Goal: Information Seeking & Learning: Check status

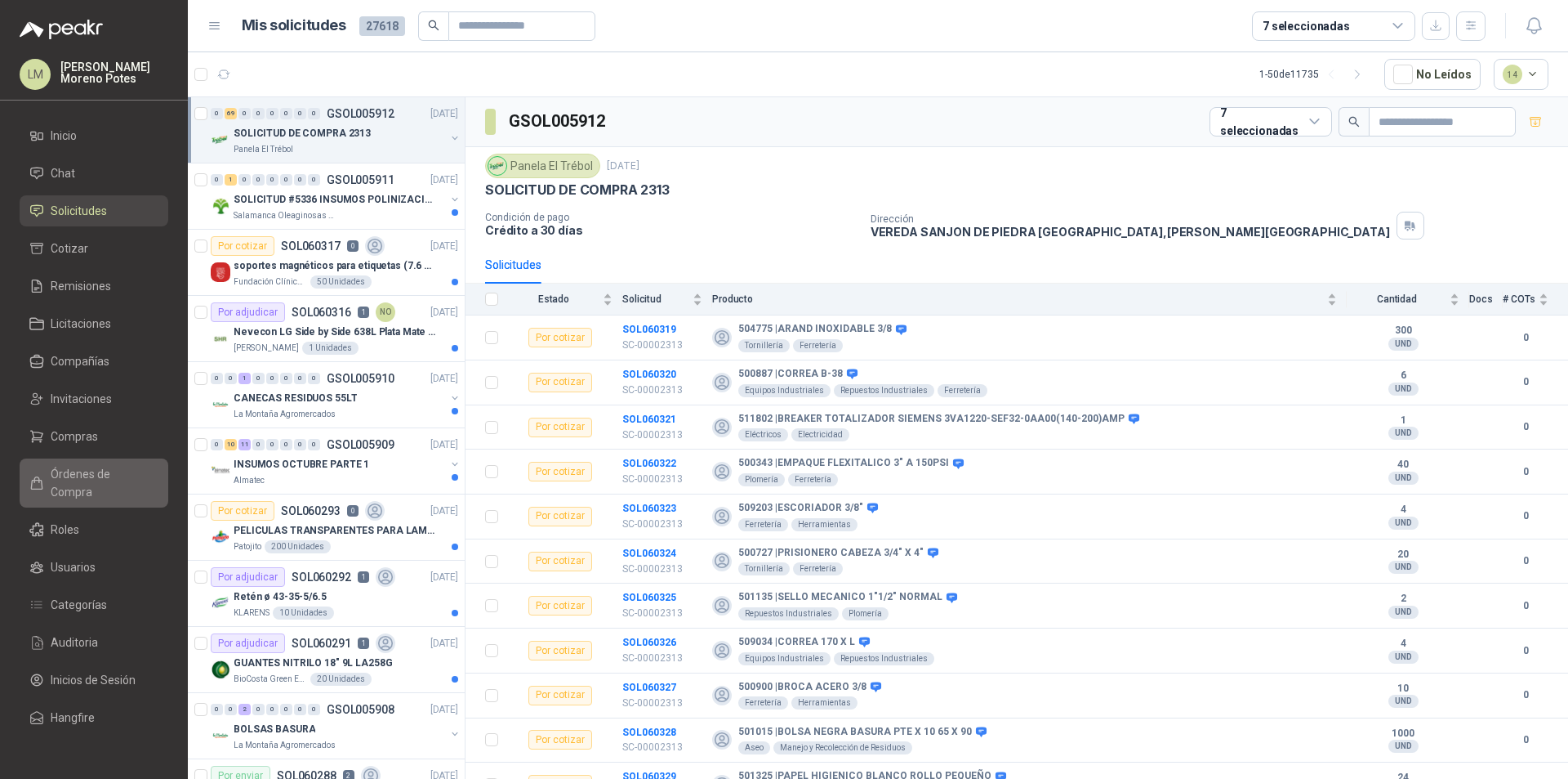
click at [128, 486] on link "Órdenes de Compra" at bounding box center [94, 483] width 149 height 49
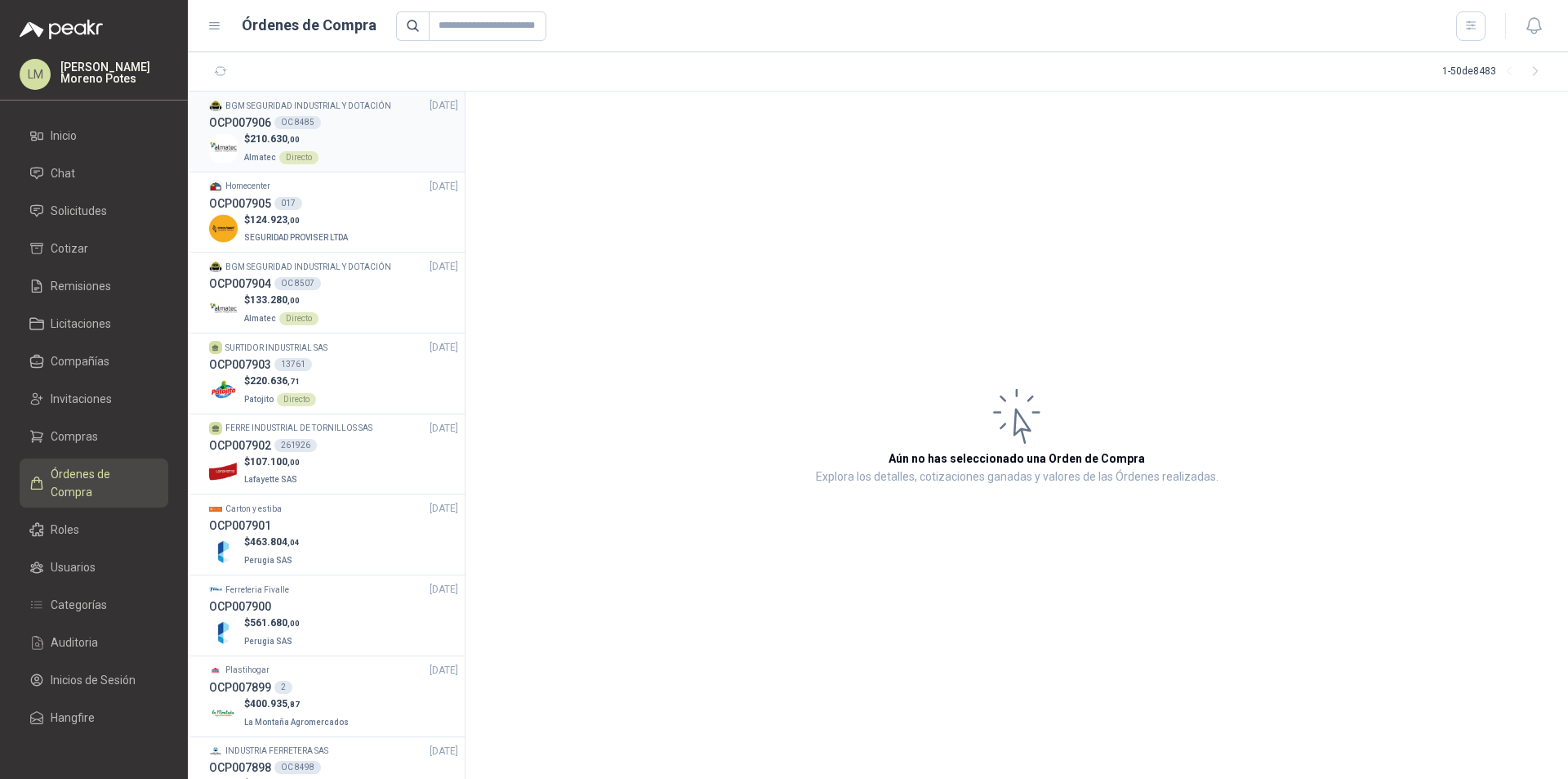
click at [406, 160] on div "$ 210.630 ,00 Almatec Directo" at bounding box center [333, 148] width 249 height 34
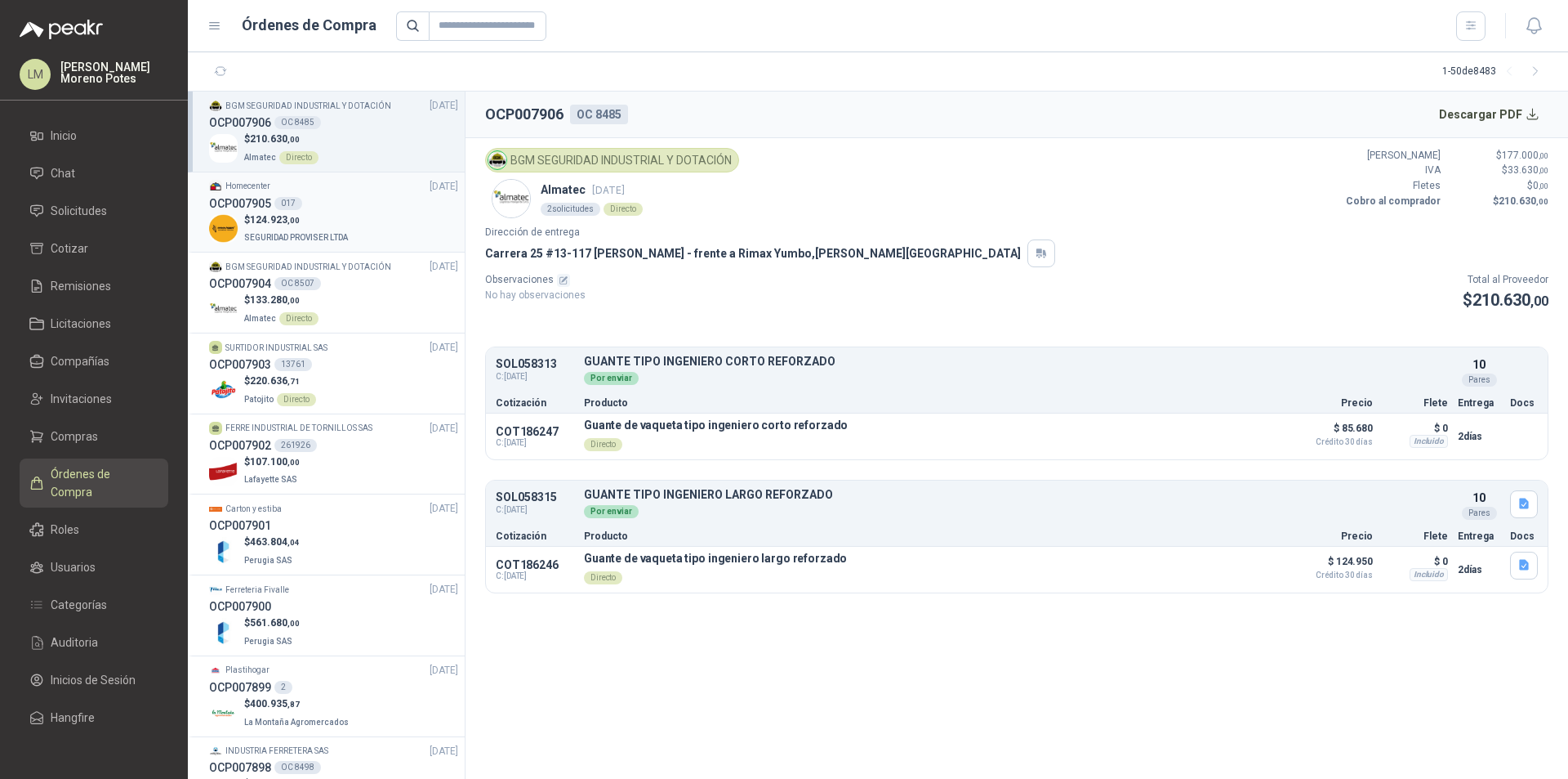
click at [338, 209] on div "OCP007905 017" at bounding box center [333, 203] width 249 height 18
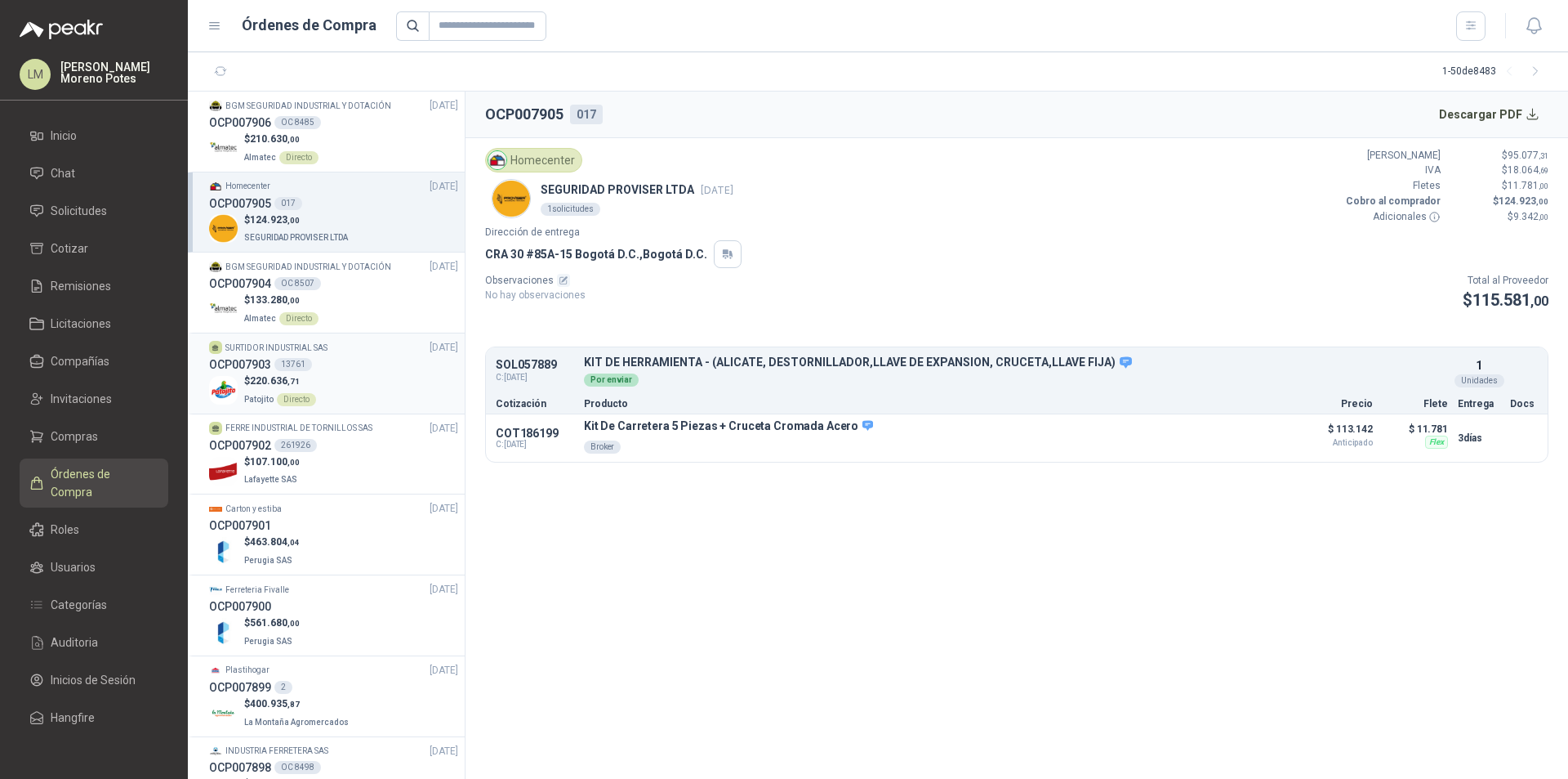
click at [388, 398] on div "$ 220.636 ,71 Patojito Directo" at bounding box center [333, 390] width 249 height 34
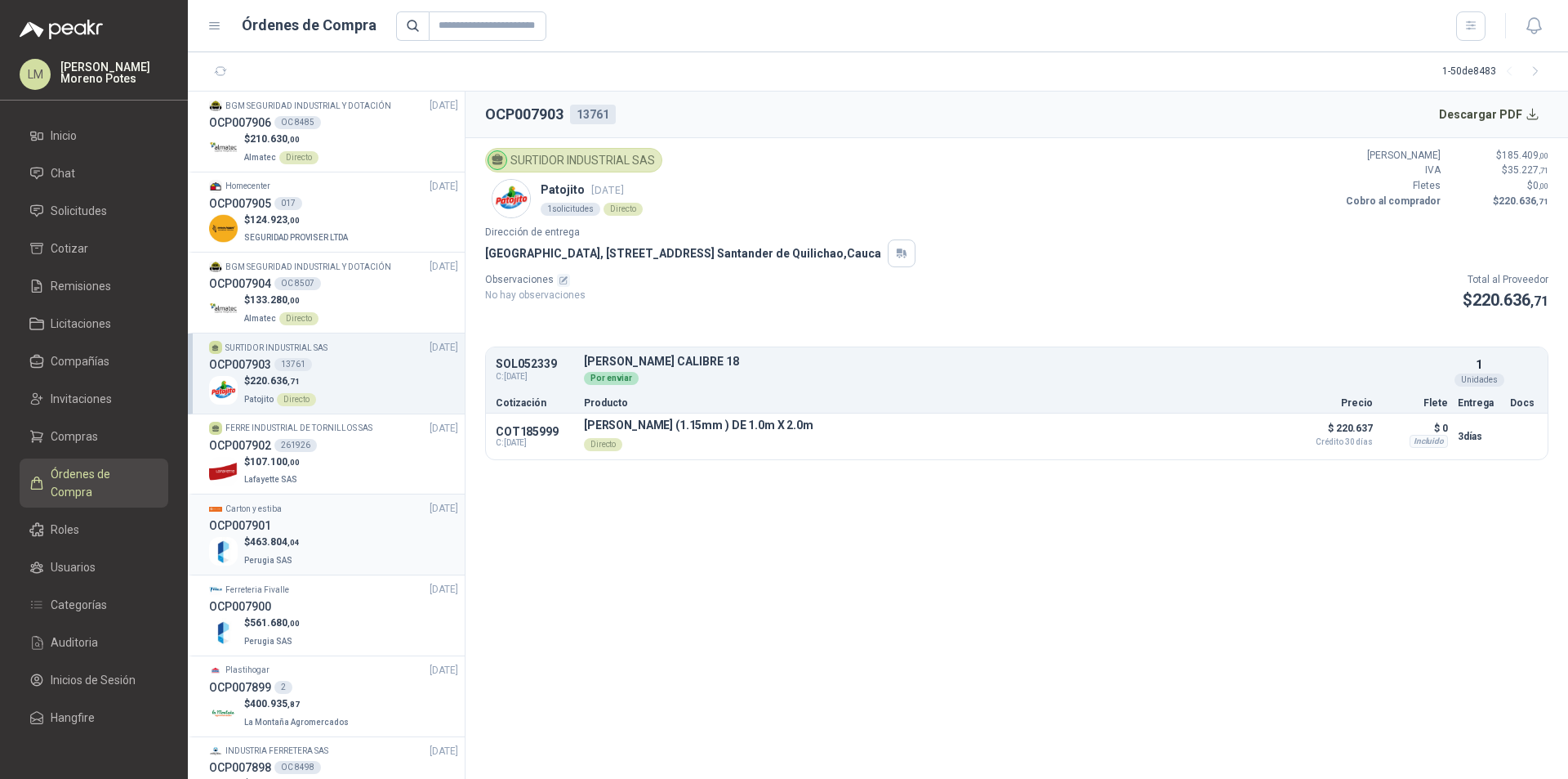
click at [343, 533] on div "OCP007901" at bounding box center [333, 525] width 249 height 18
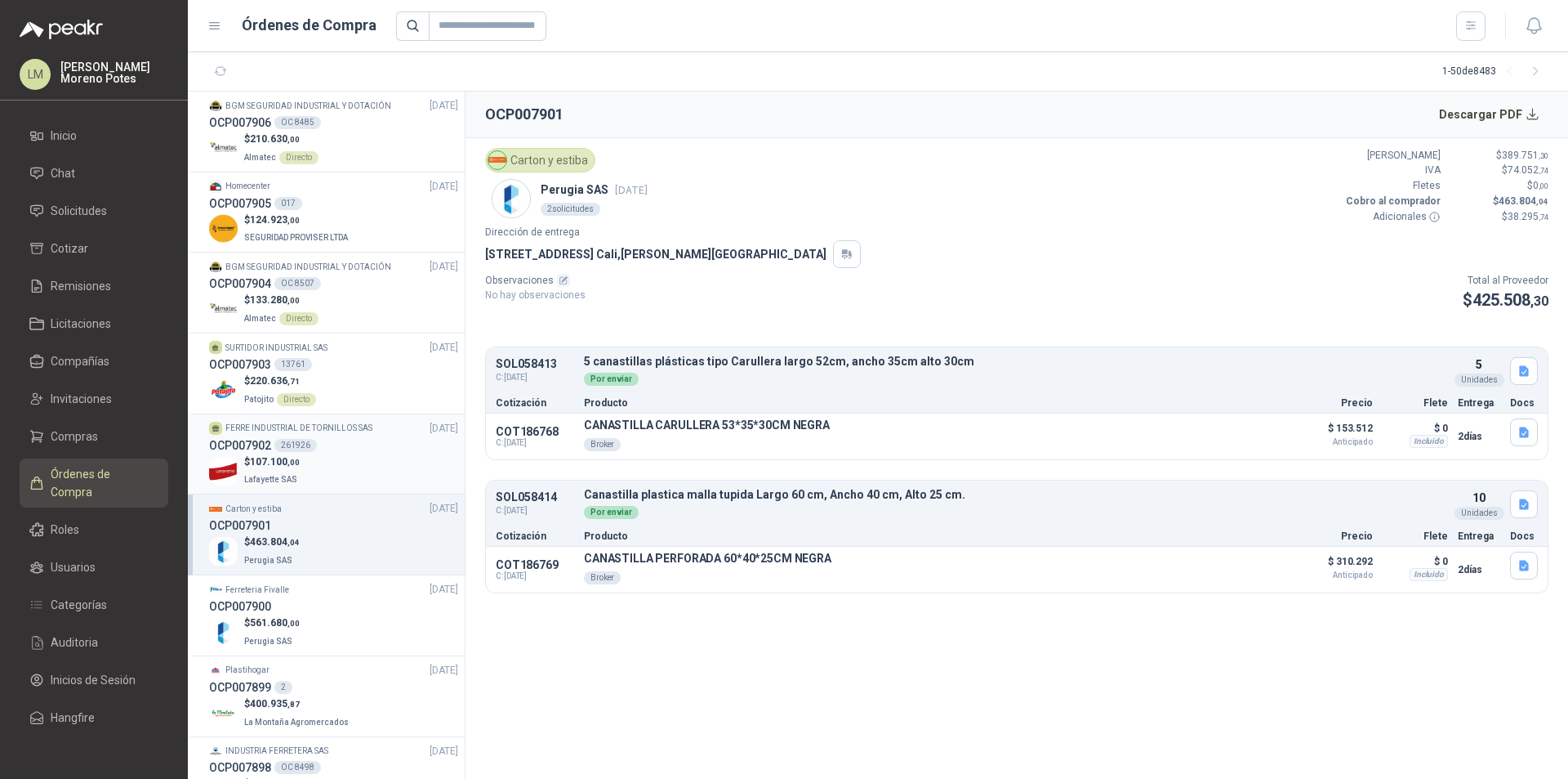
click at [365, 457] on div "$ 107.100 ,00 Lafayette SAS" at bounding box center [333, 471] width 249 height 34
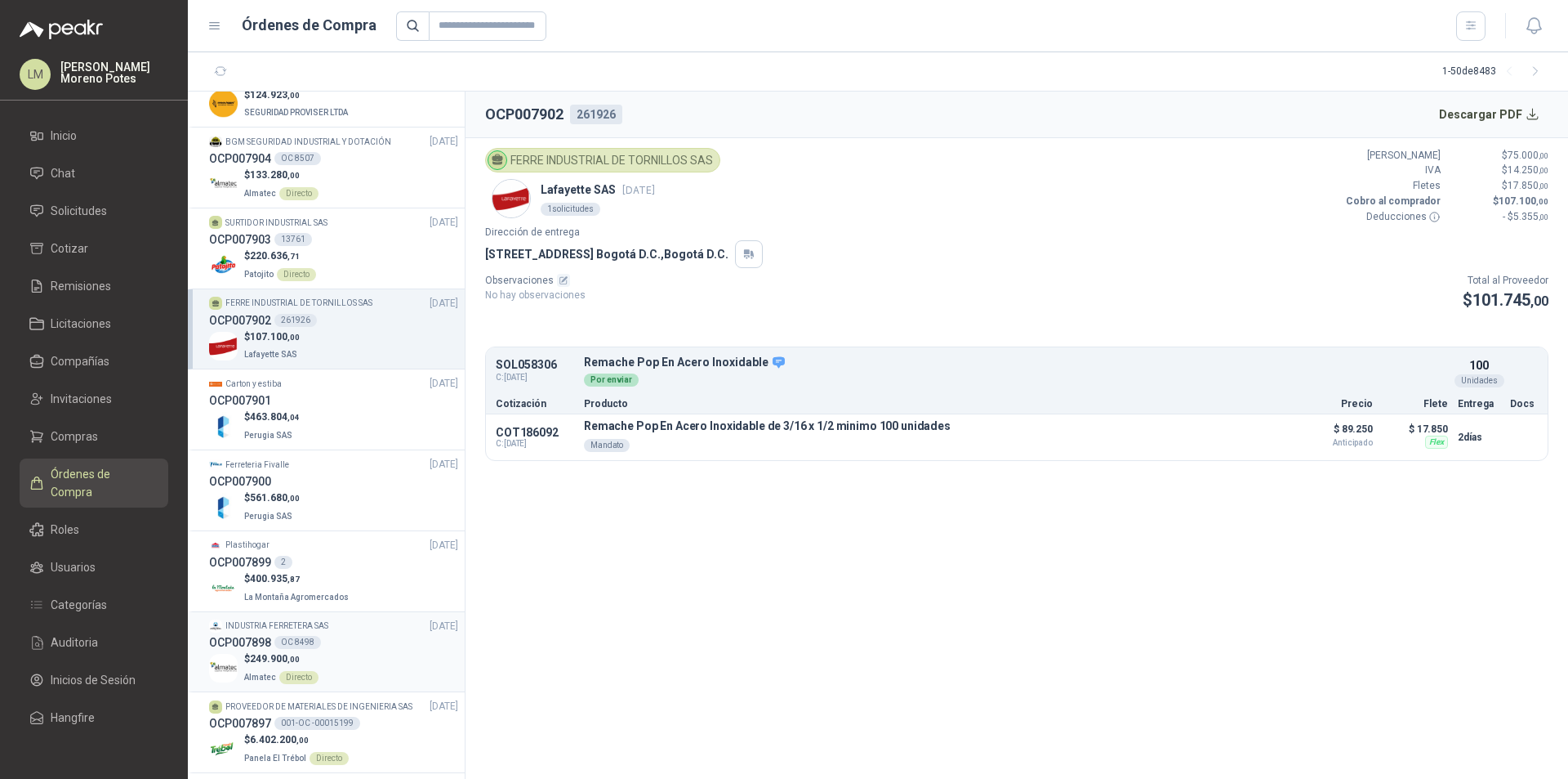
scroll to position [245, 0]
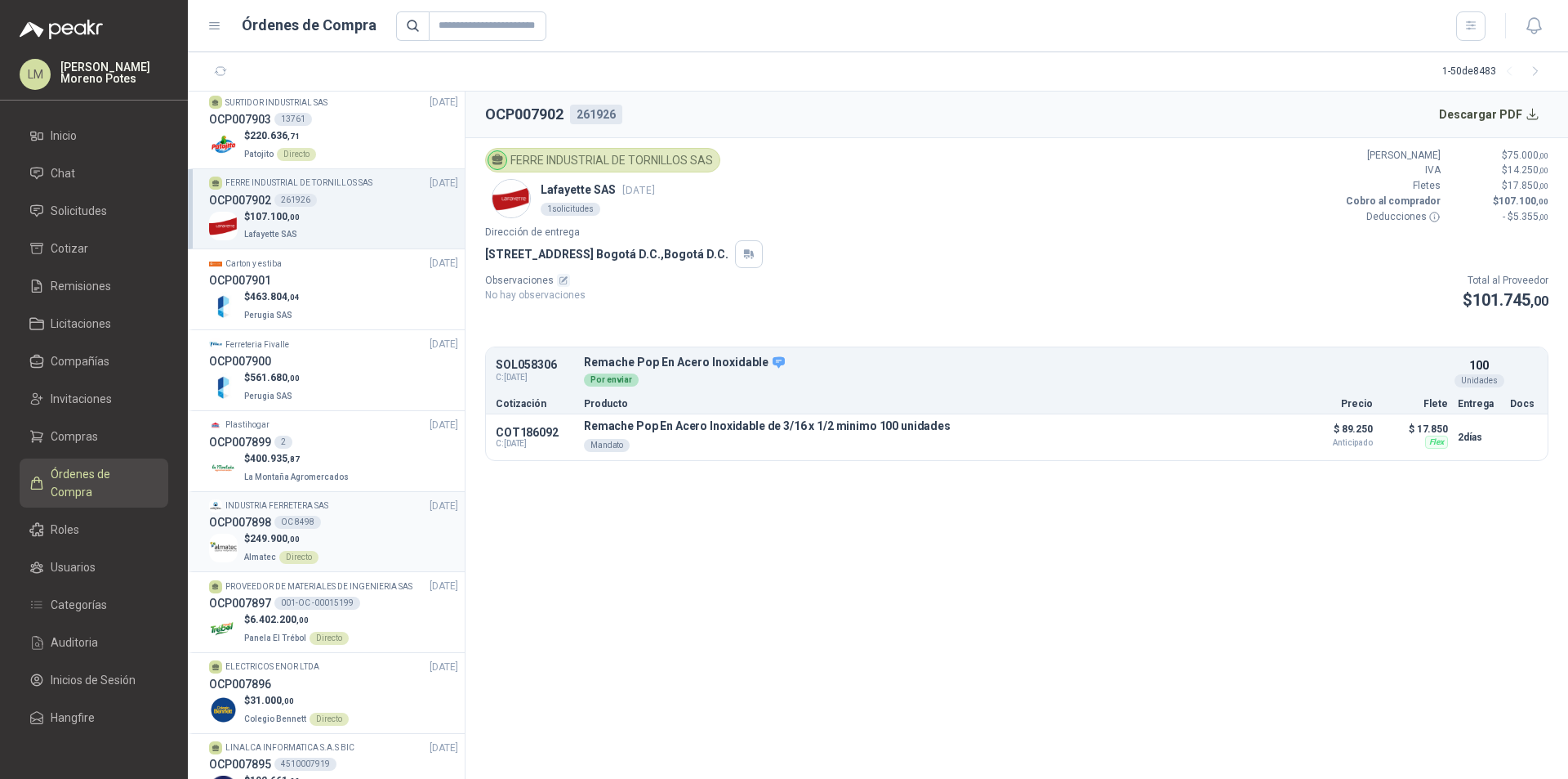
click at [346, 523] on div "OCP007898 OC 8498" at bounding box center [333, 521] width 249 height 18
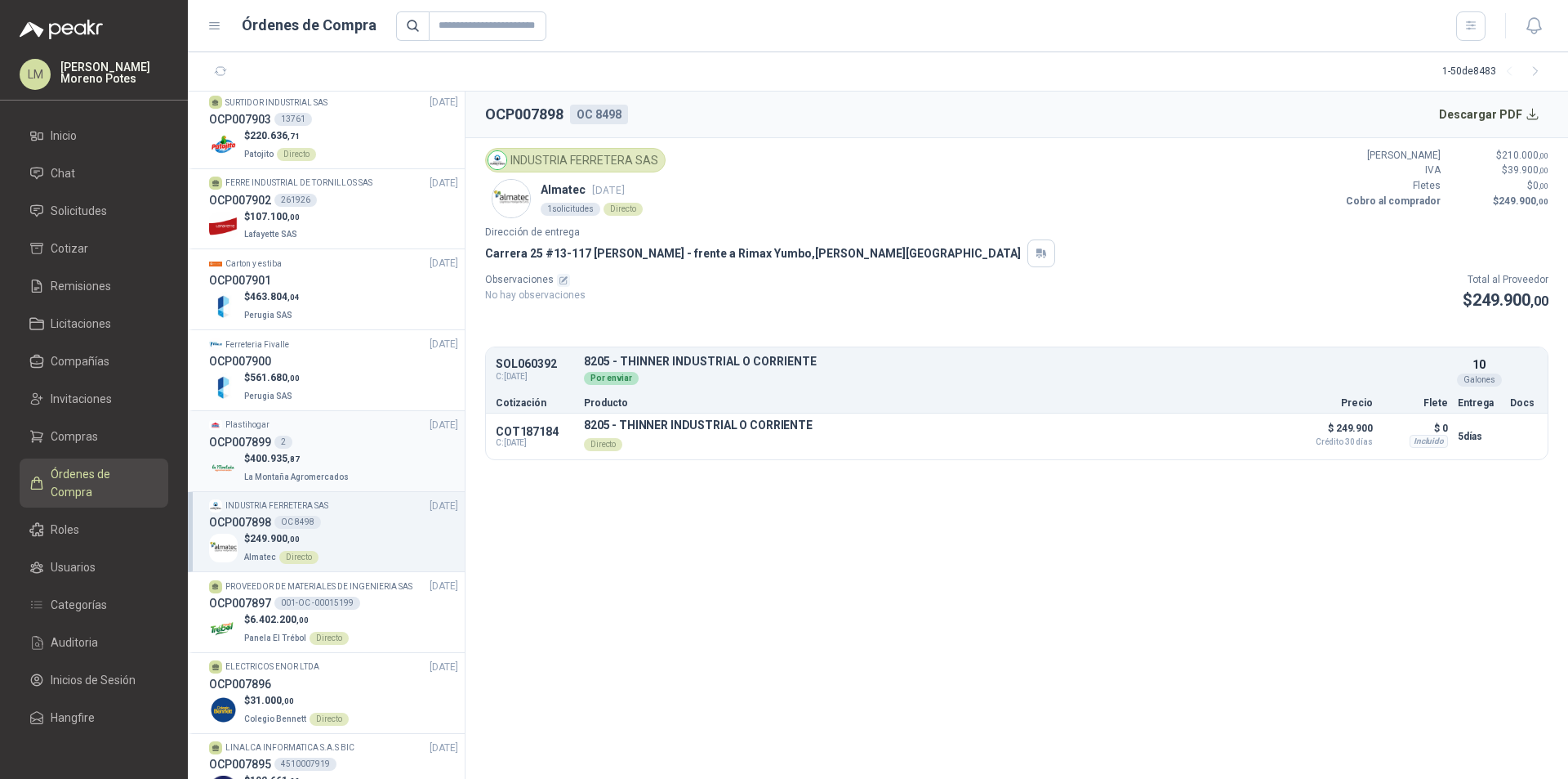
click at [358, 452] on div "$ 400.935 ,87 [GEOGRAPHIC_DATA]" at bounding box center [333, 467] width 249 height 34
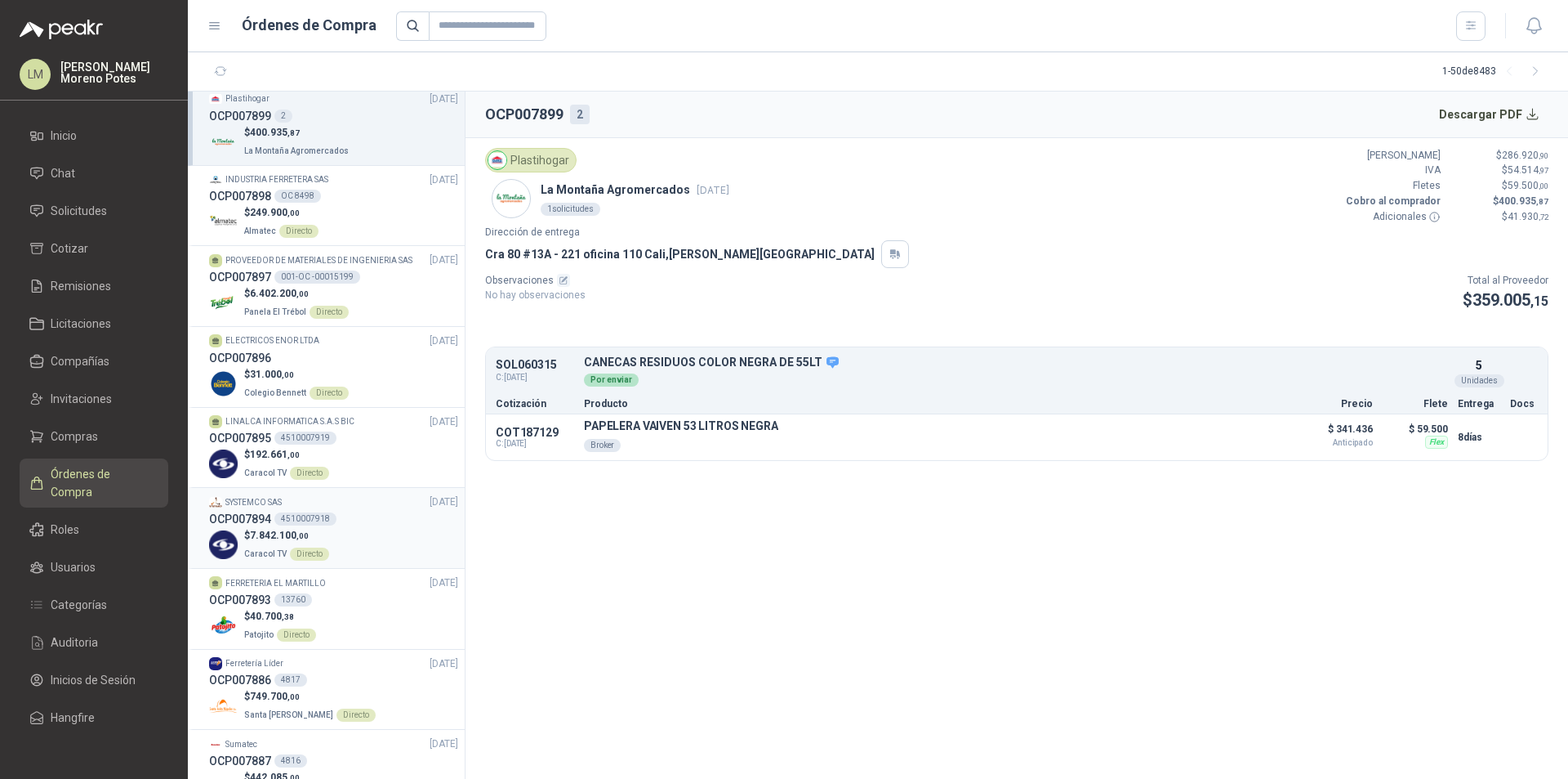
scroll to position [572, 0]
click at [360, 464] on div "$ 192.661 ,00 Caracol TV Directo" at bounding box center [333, 463] width 249 height 34
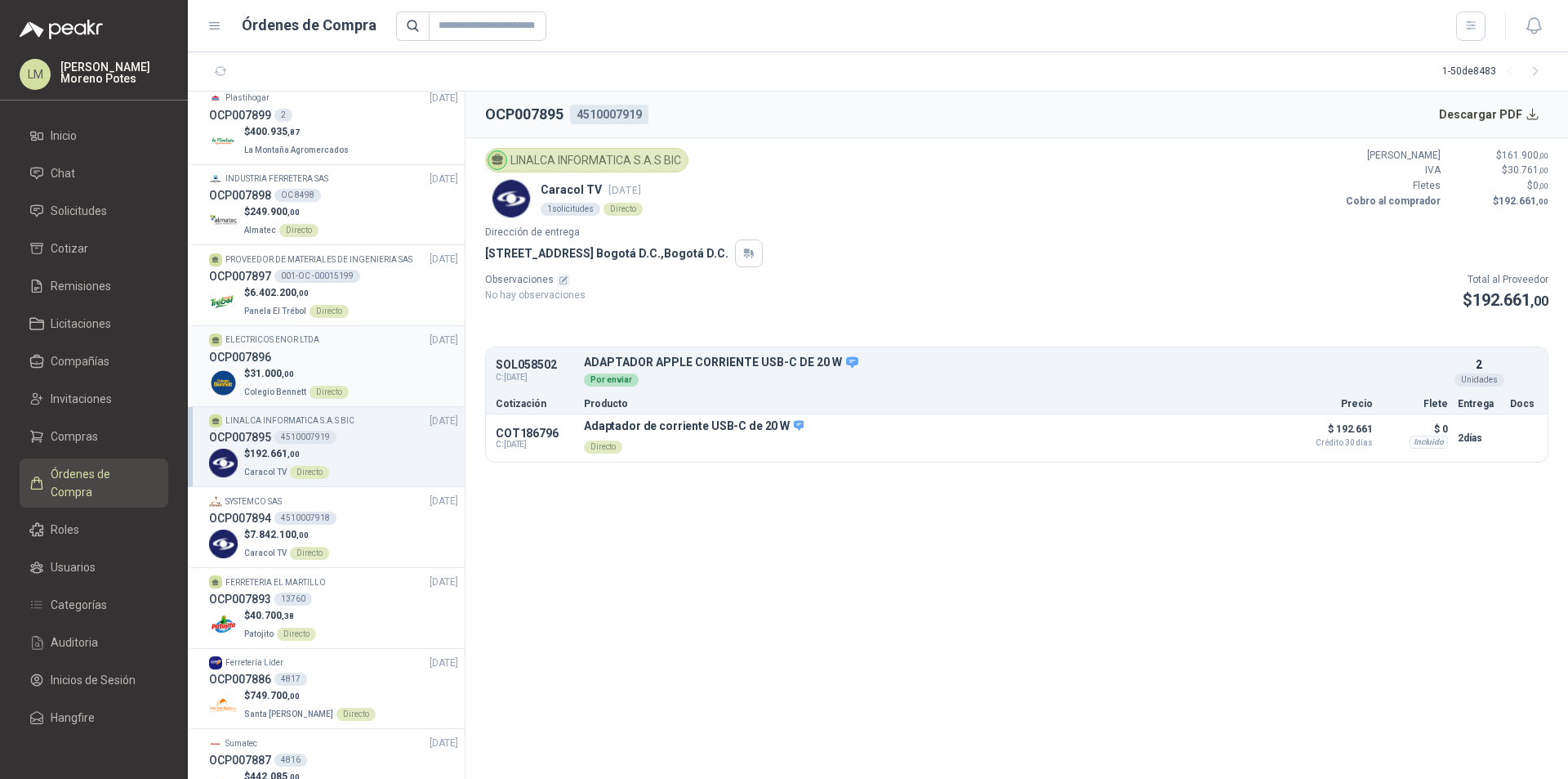
click at [376, 388] on div "$ 31.000 ,00 Colegio [PERSON_NAME] Directo" at bounding box center [333, 383] width 249 height 34
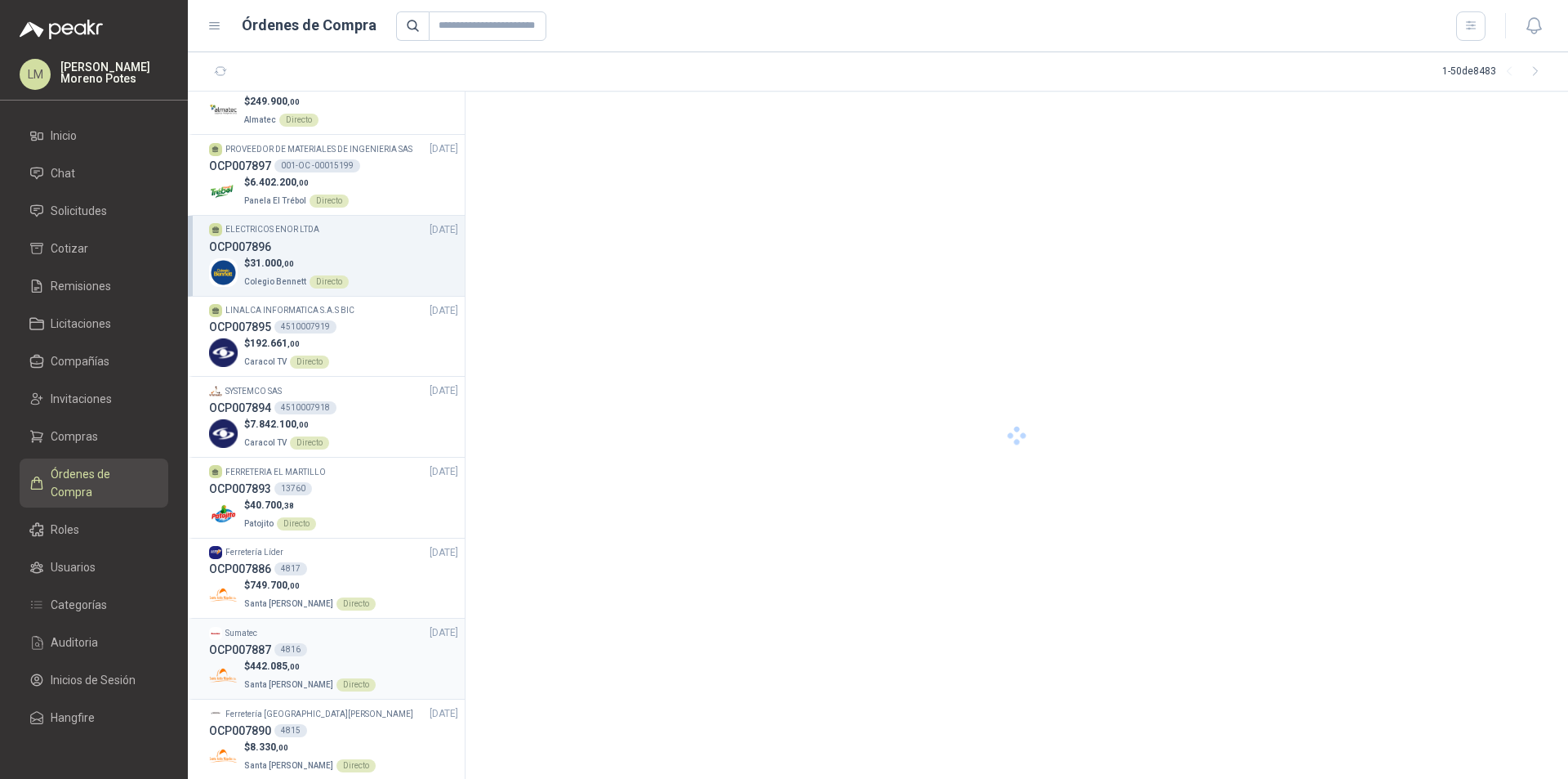
scroll to position [899, 0]
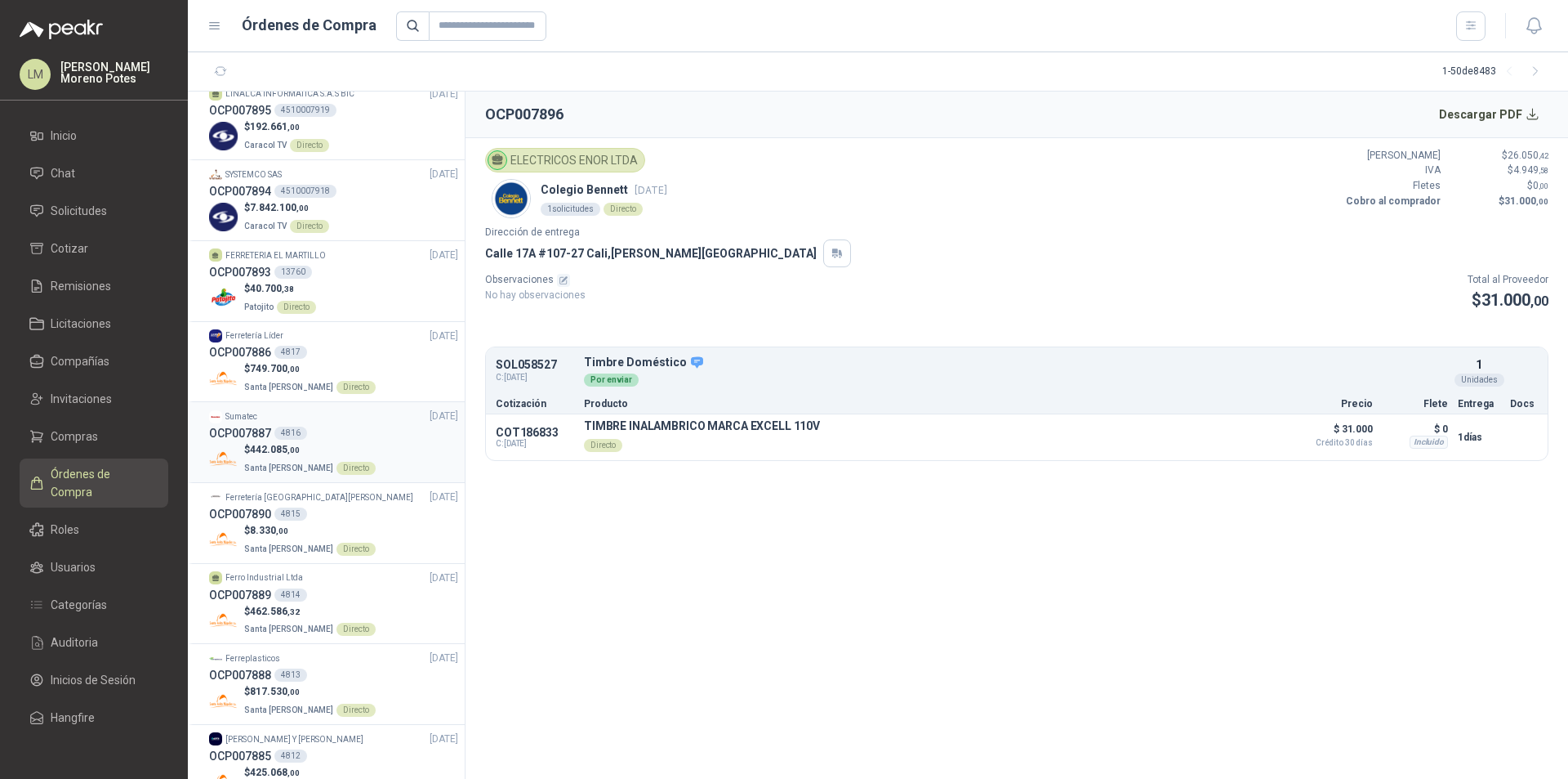
click at [370, 424] on div "Sumatec [DATE]" at bounding box center [333, 416] width 249 height 16
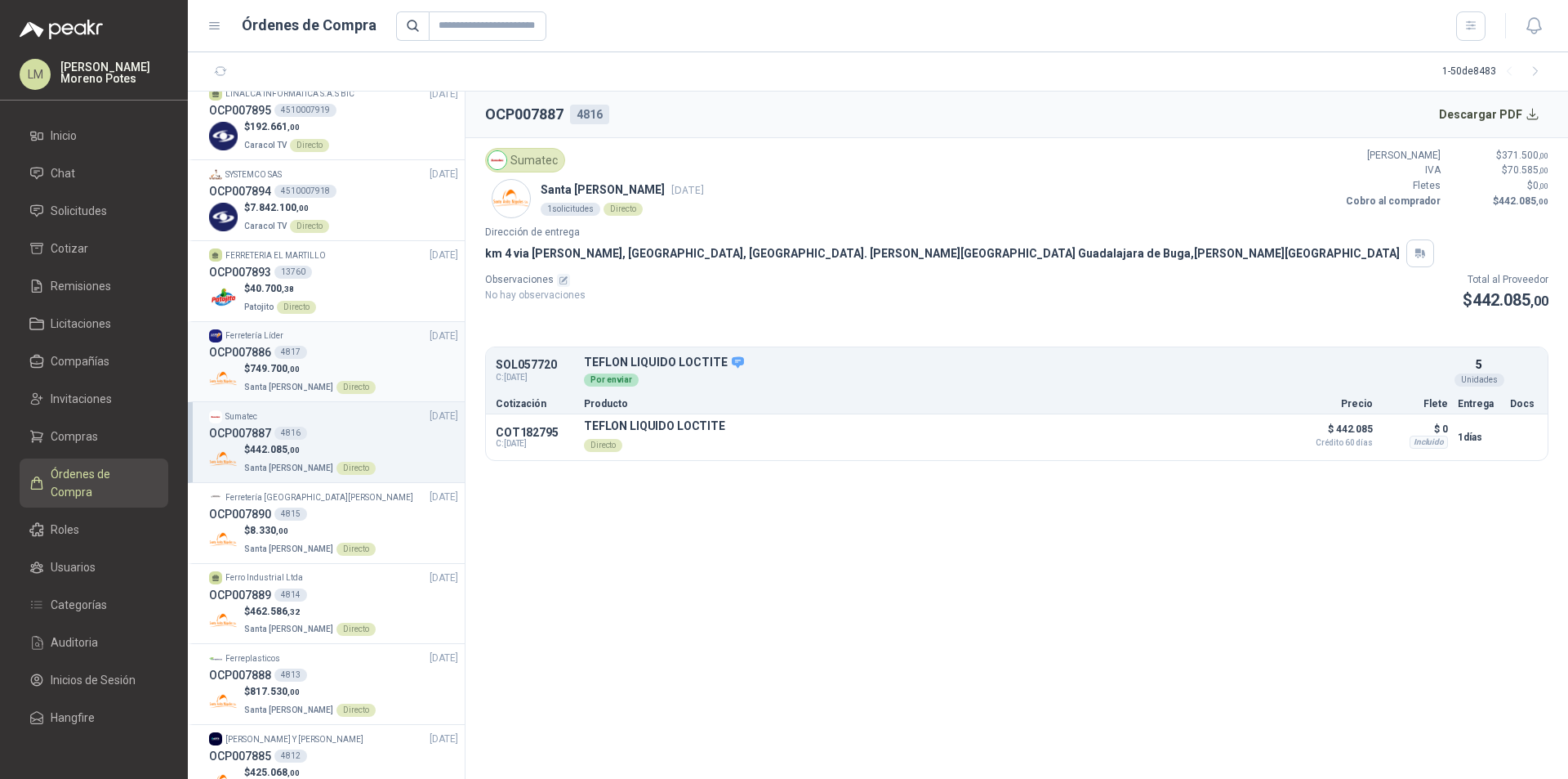
click at [374, 386] on div "$ 749.700 ,00 Santa [PERSON_NAME] Directo" at bounding box center [333, 377] width 249 height 34
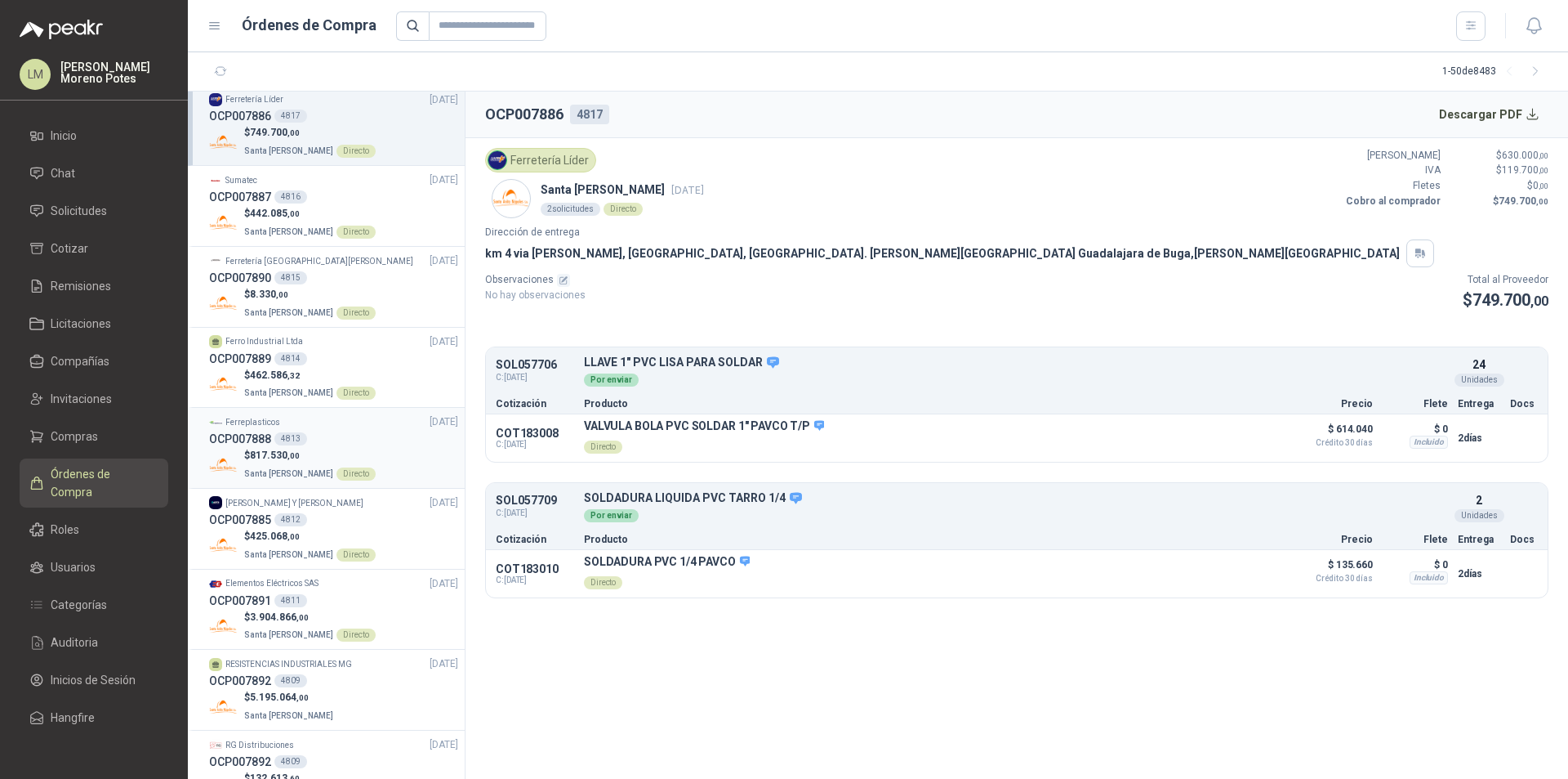
scroll to position [1144, 0]
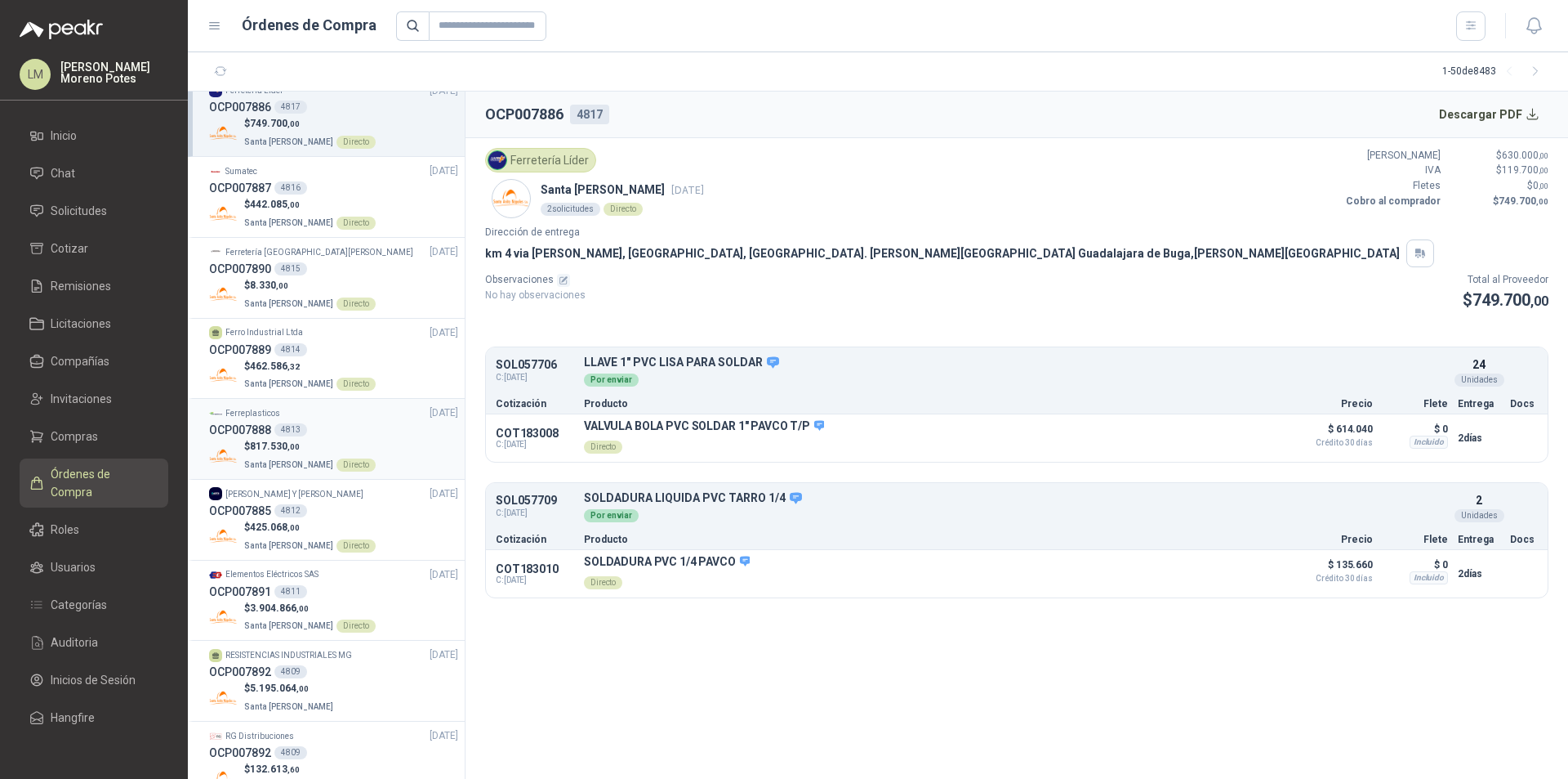
click at [382, 472] on div "$ 817.530 ,00 Santa [PERSON_NAME] Directo" at bounding box center [333, 455] width 249 height 34
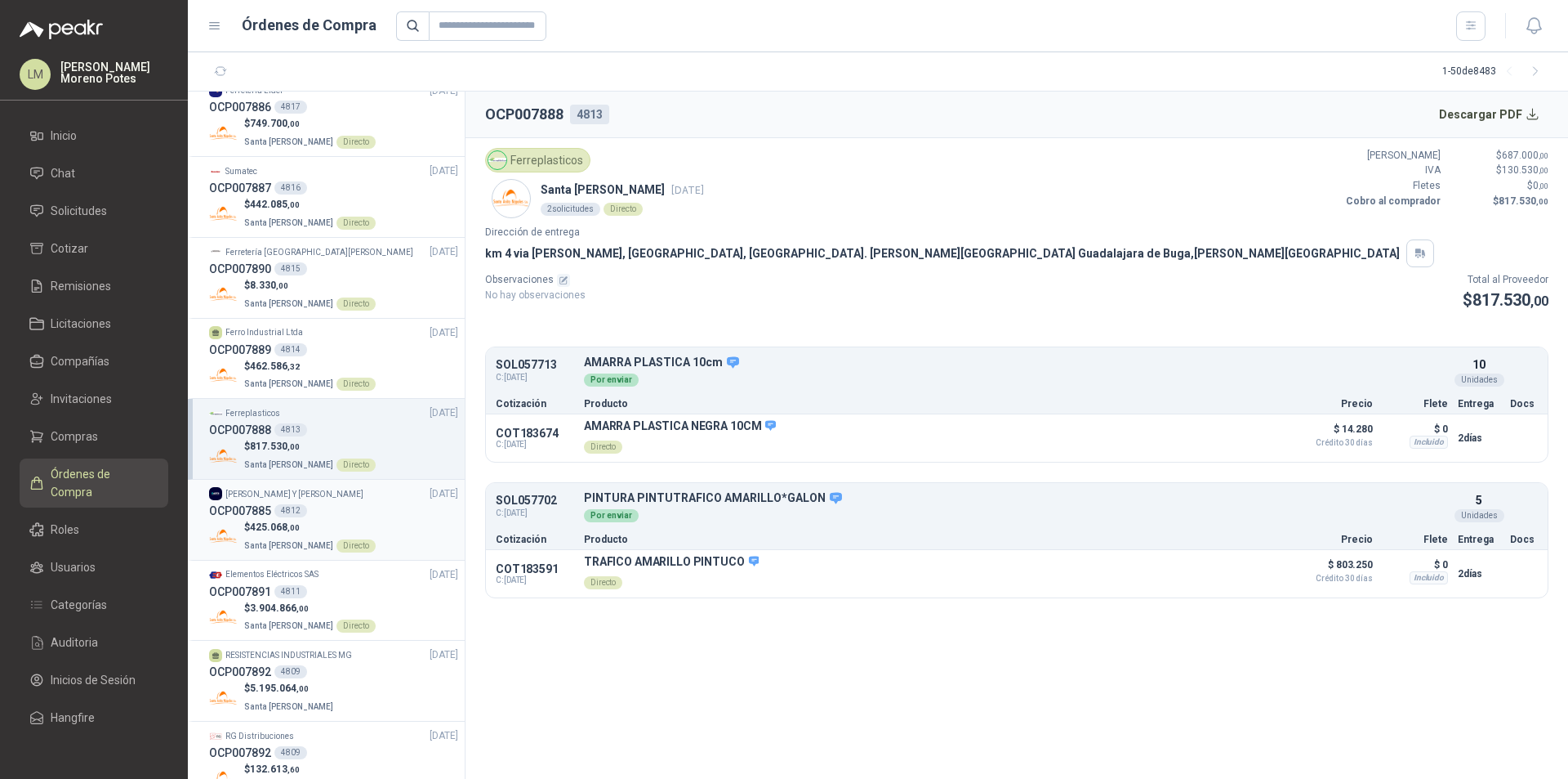
click at [377, 539] on div "$ 425.068 ,00 Santa [PERSON_NAME] Directo" at bounding box center [333, 536] width 249 height 34
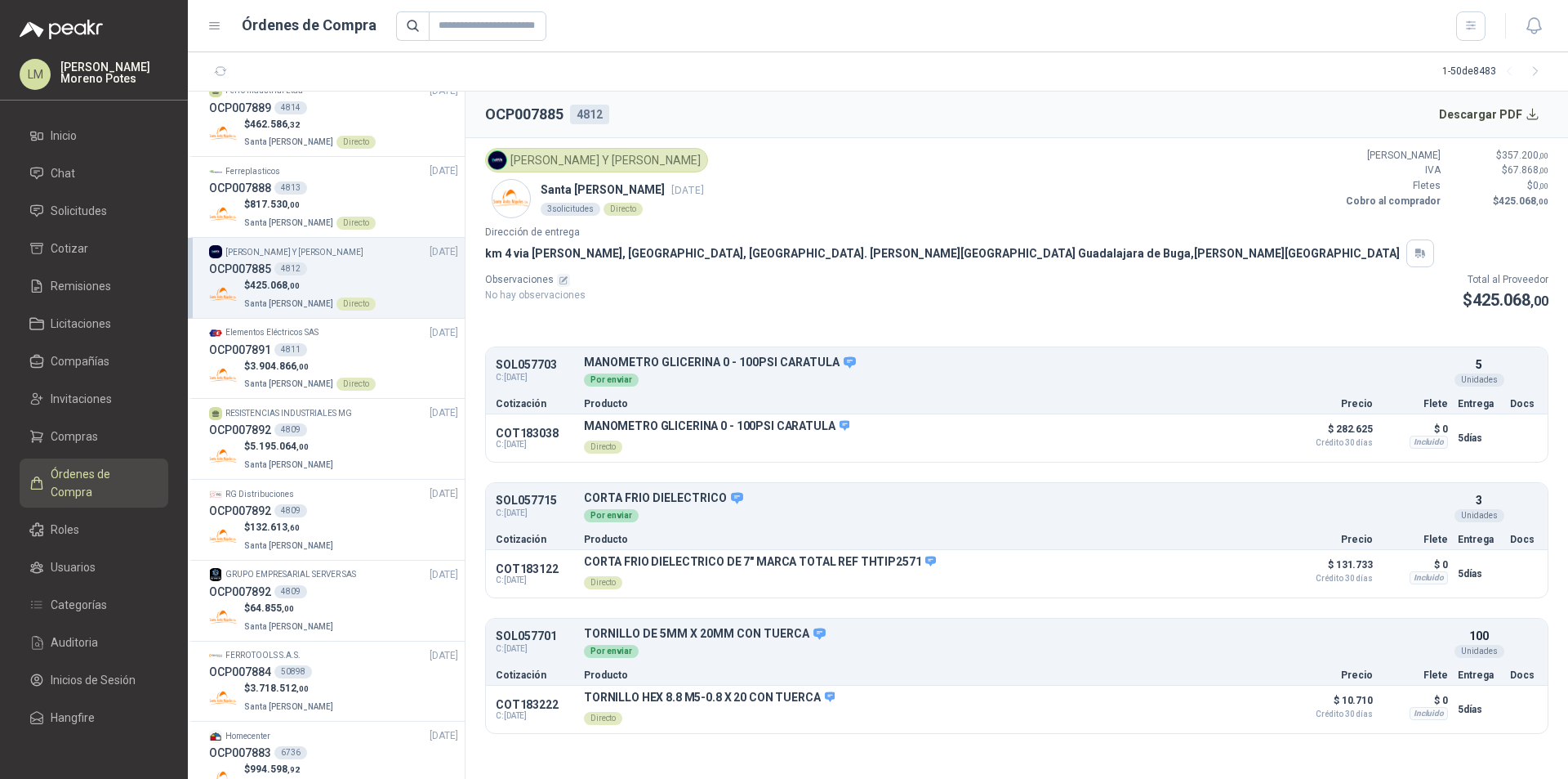
scroll to position [1389, 0]
click at [344, 435] on div "OCP007892 4809" at bounding box center [333, 427] width 249 height 18
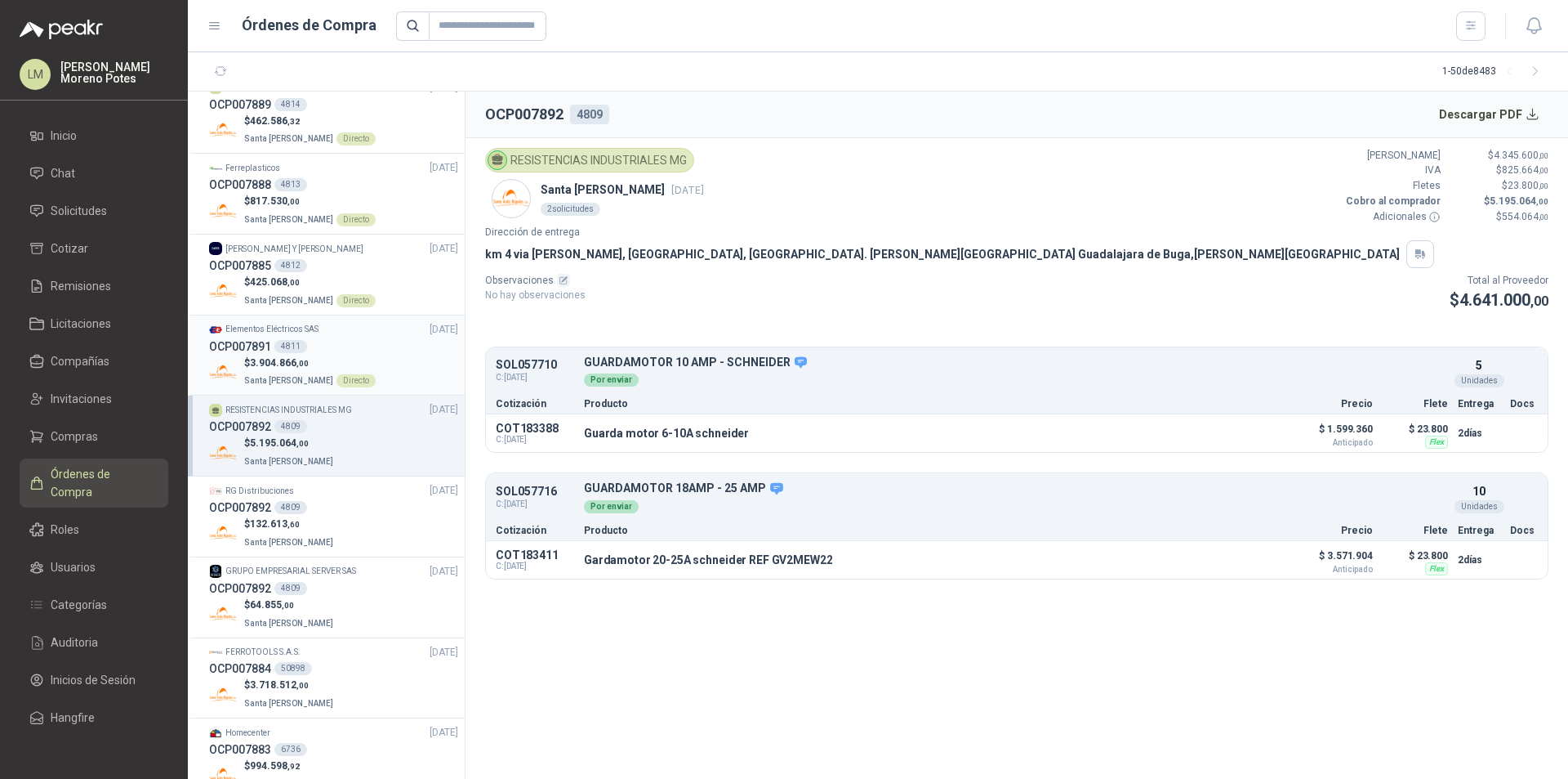
click at [387, 374] on div "$ 3.904.866 ,00 Santa [PERSON_NAME] Directo" at bounding box center [333, 371] width 249 height 34
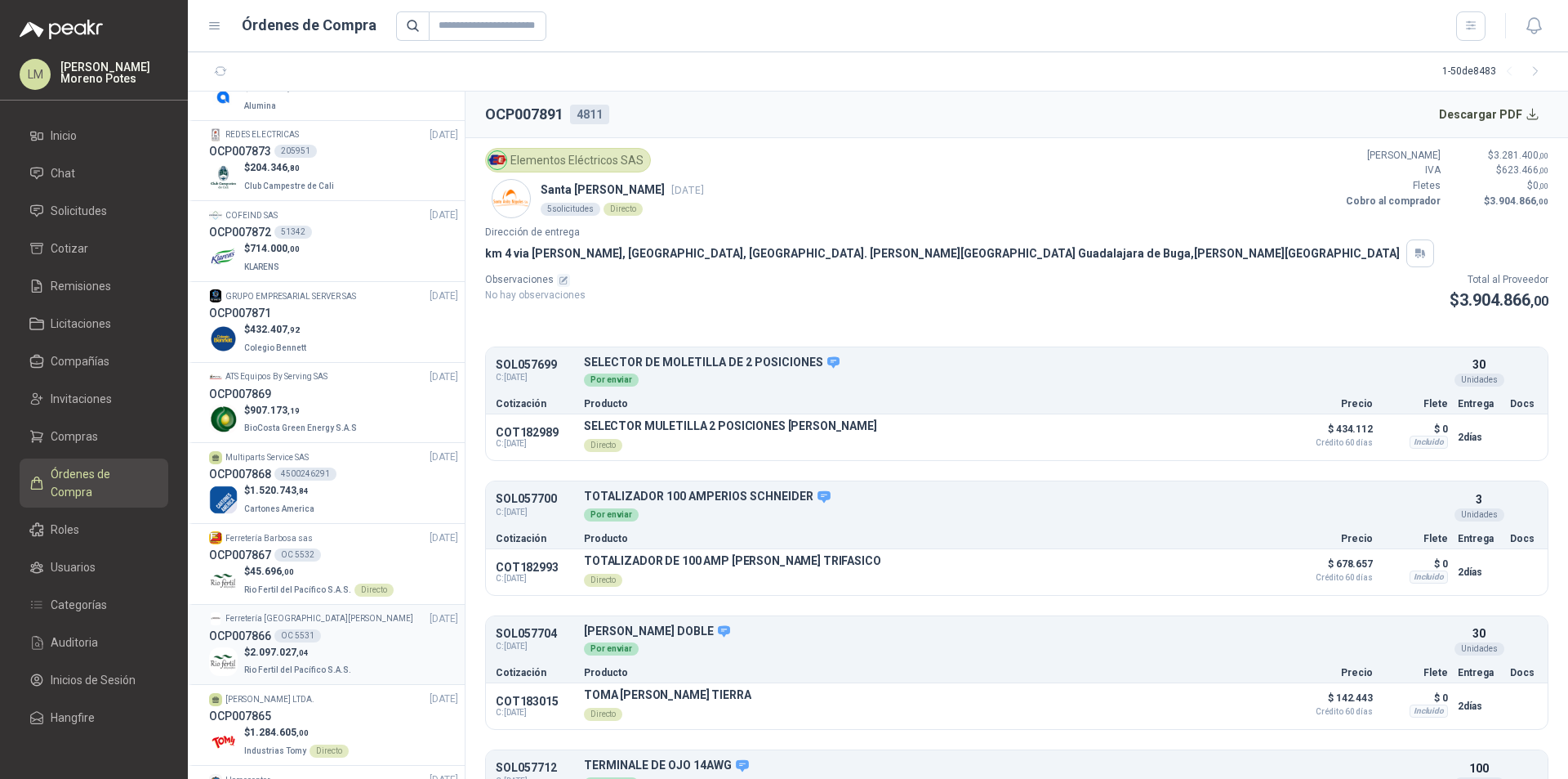
scroll to position [2941, 0]
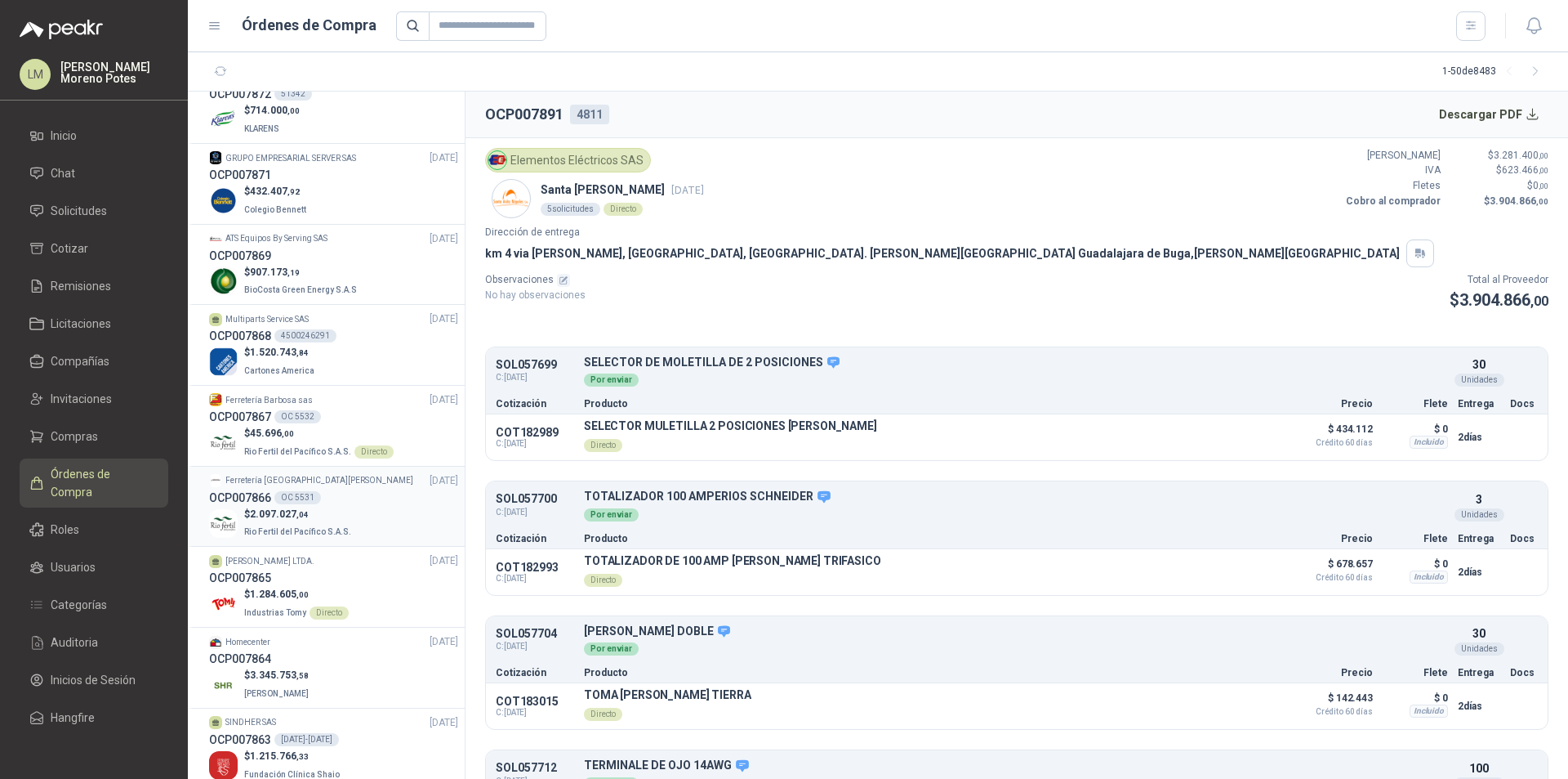
drag, startPoint x: 363, startPoint y: 515, endPoint x: 368, endPoint y: 496, distance: 19.6
click at [364, 507] on div "OCP007866 OC 5531" at bounding box center [333, 497] width 249 height 18
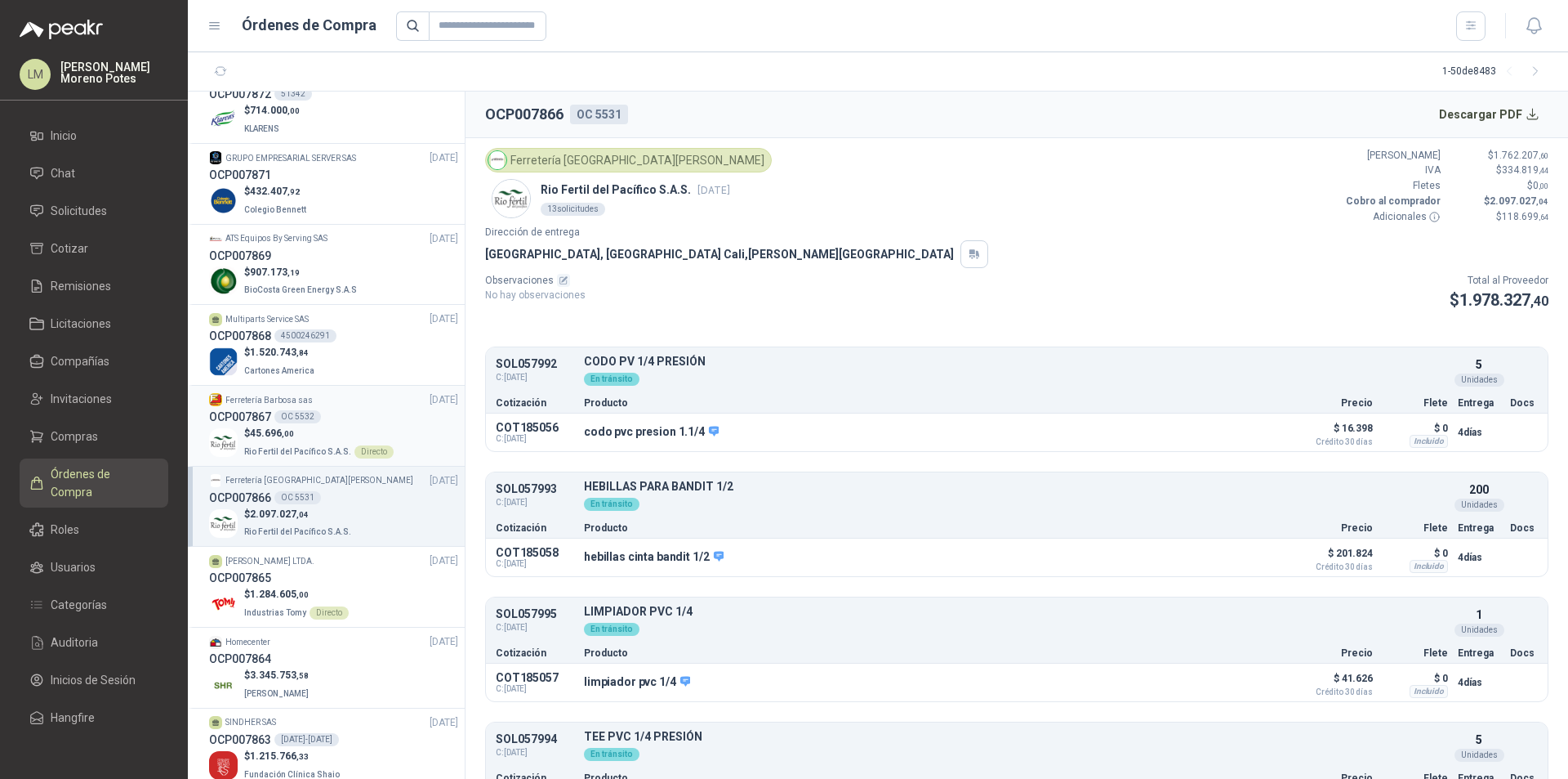
click at [370, 441] on p "$ 45.696 ,00" at bounding box center [319, 433] width 150 height 16
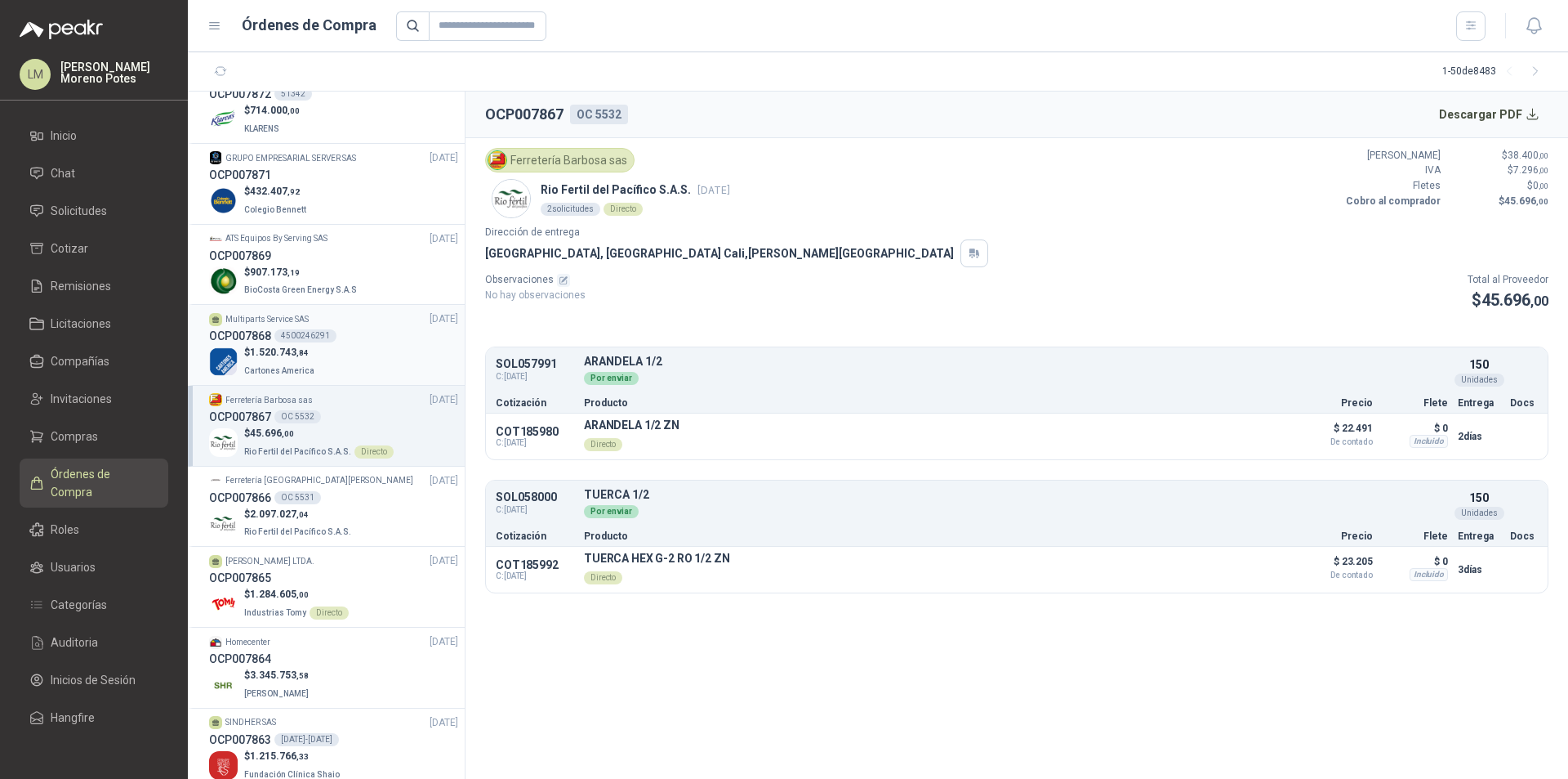
click at [371, 367] on div "$ 1.520.743 ,84 Cartones America" at bounding box center [333, 361] width 249 height 34
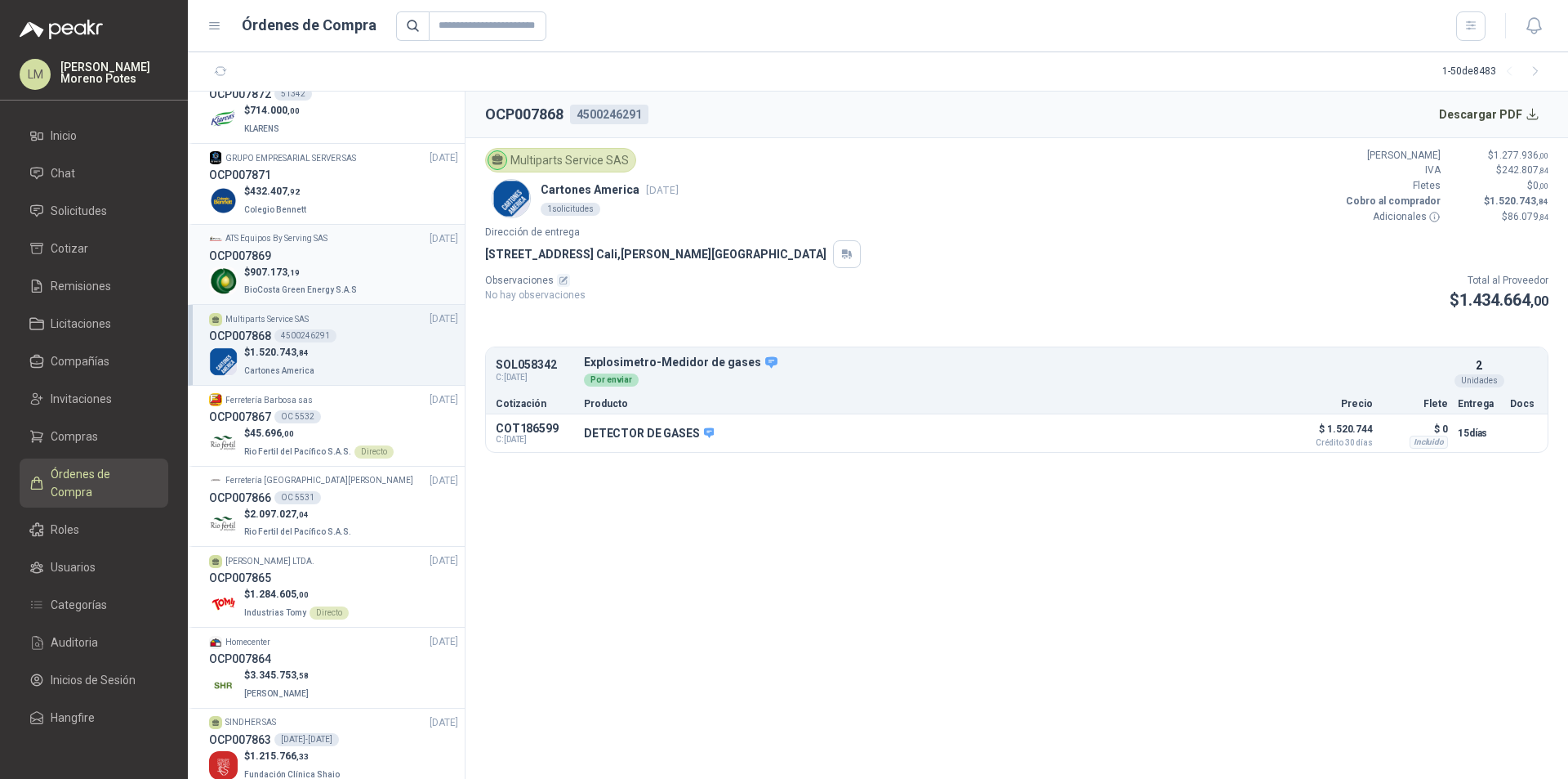
click at [392, 265] on div "OCP007869" at bounding box center [333, 255] width 249 height 18
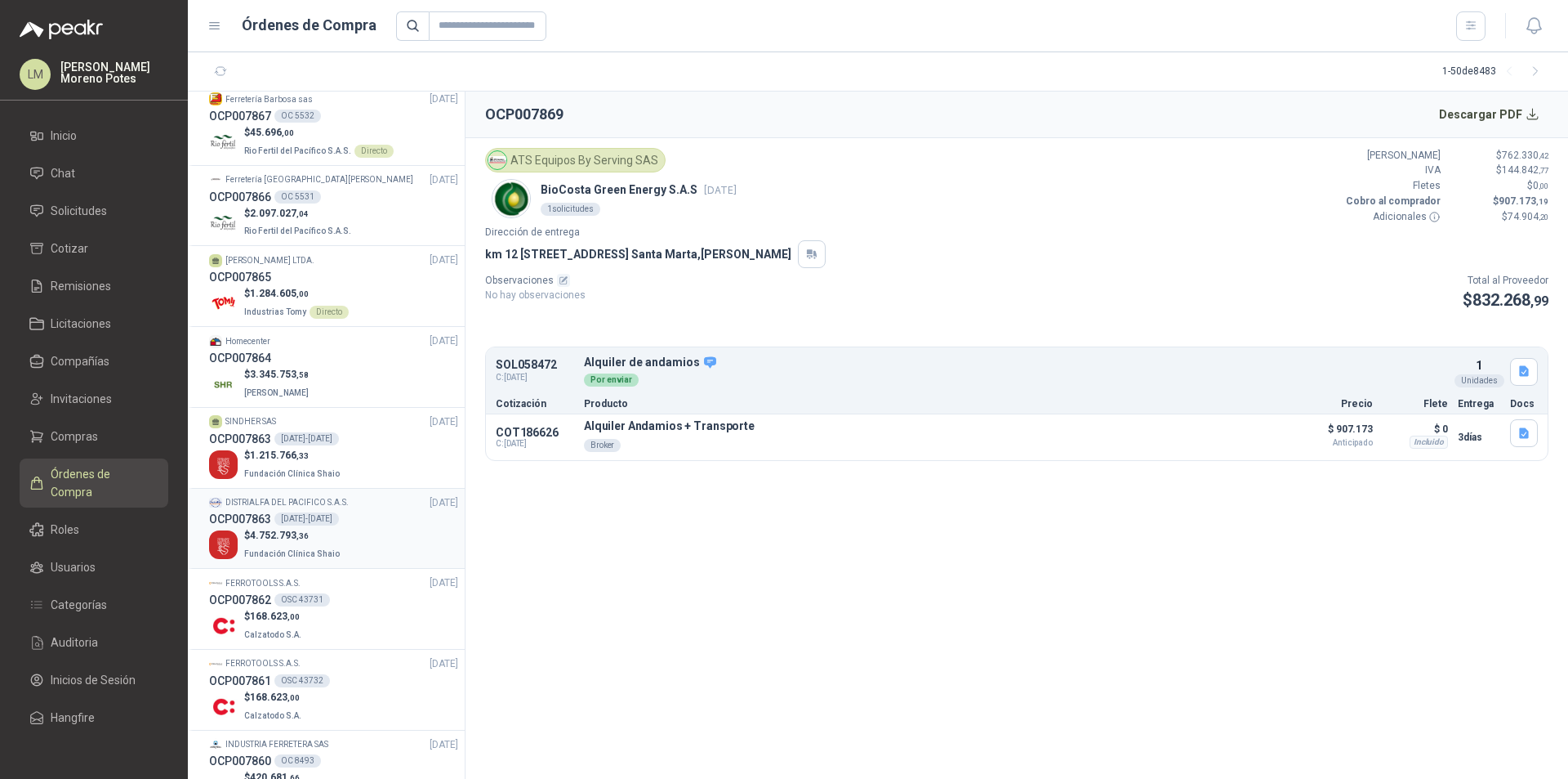
scroll to position [3387, 0]
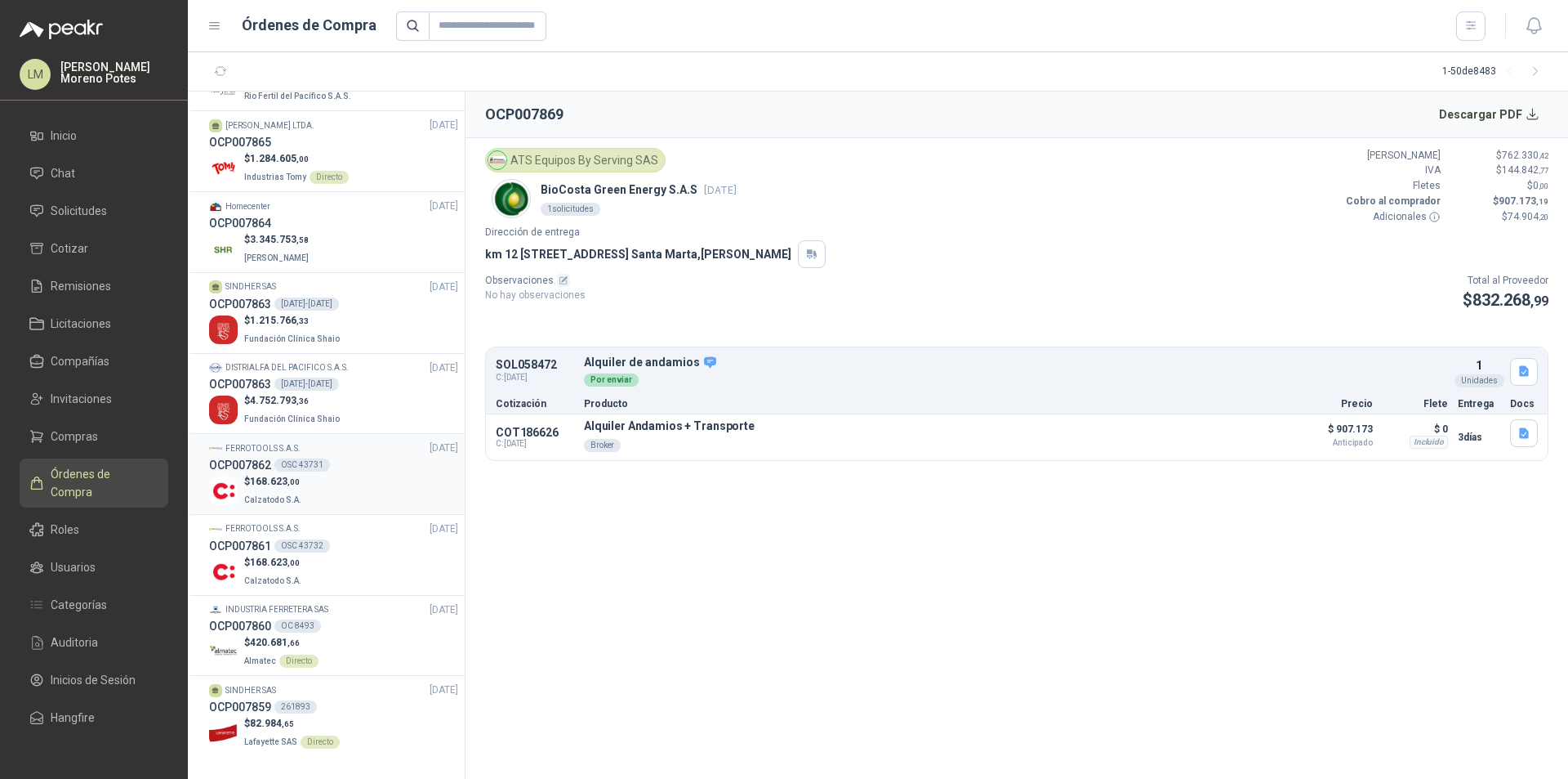
drag, startPoint x: 382, startPoint y: 486, endPoint x: 387, endPoint y: 454, distance: 32.4
click at [380, 483] on div "$ 168.623 ,00 Calzatodo S.A." at bounding box center [333, 490] width 249 height 34
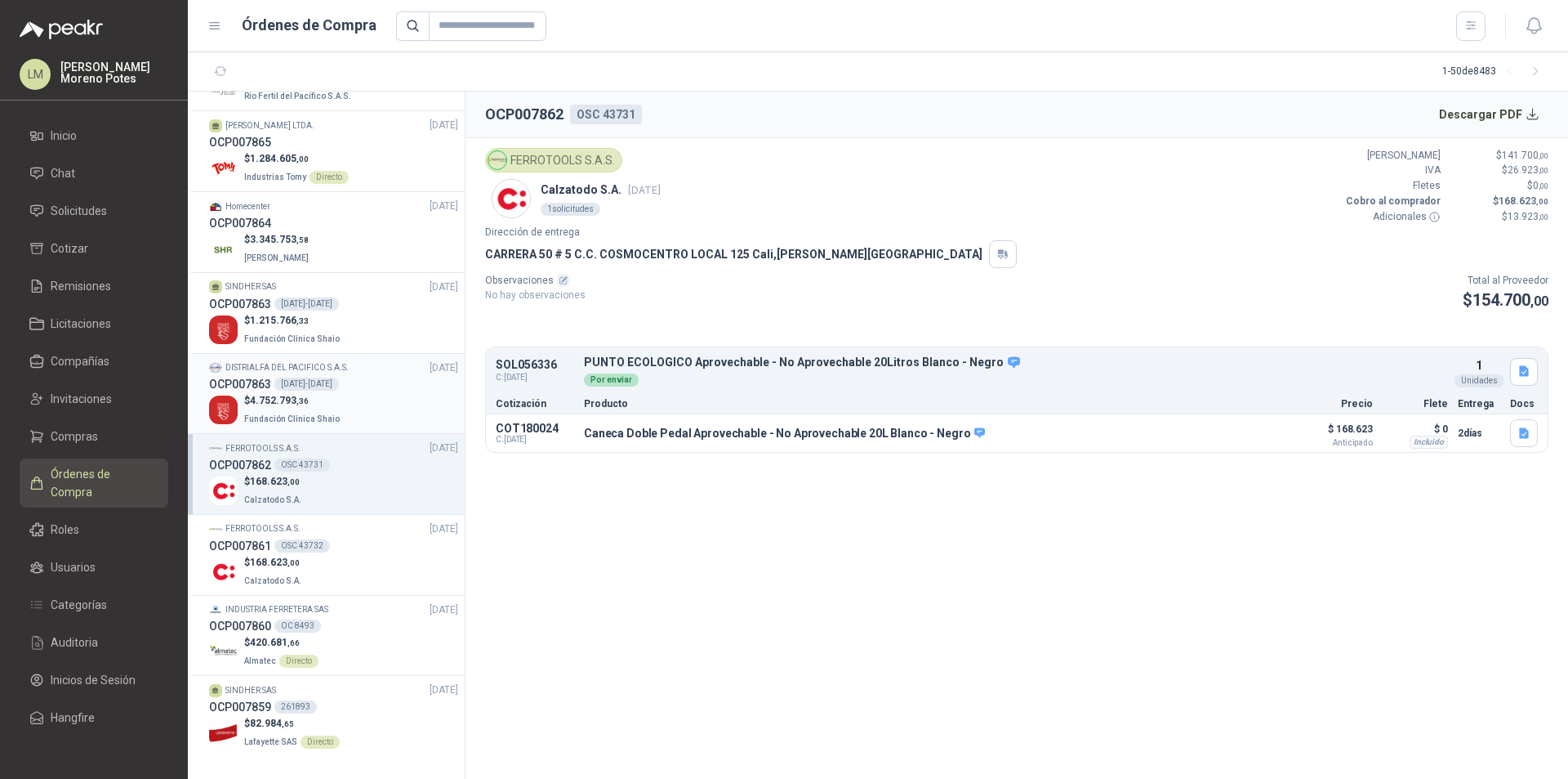
click at [402, 390] on div "OCP007863 [DATE]-[DATE]" at bounding box center [333, 383] width 249 height 18
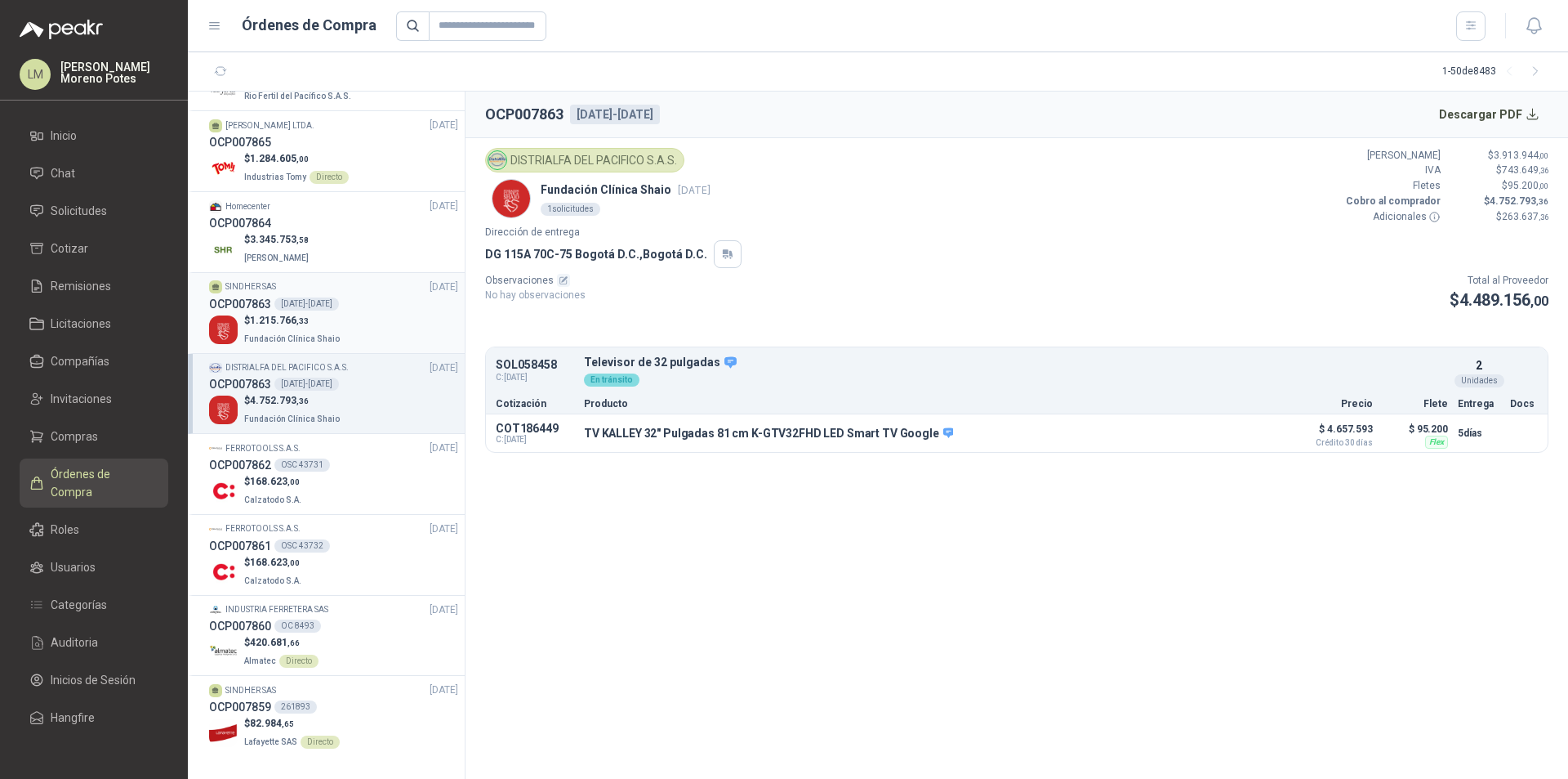
click at [392, 308] on div "OCP007863 [DATE]-[DATE]" at bounding box center [333, 303] width 249 height 18
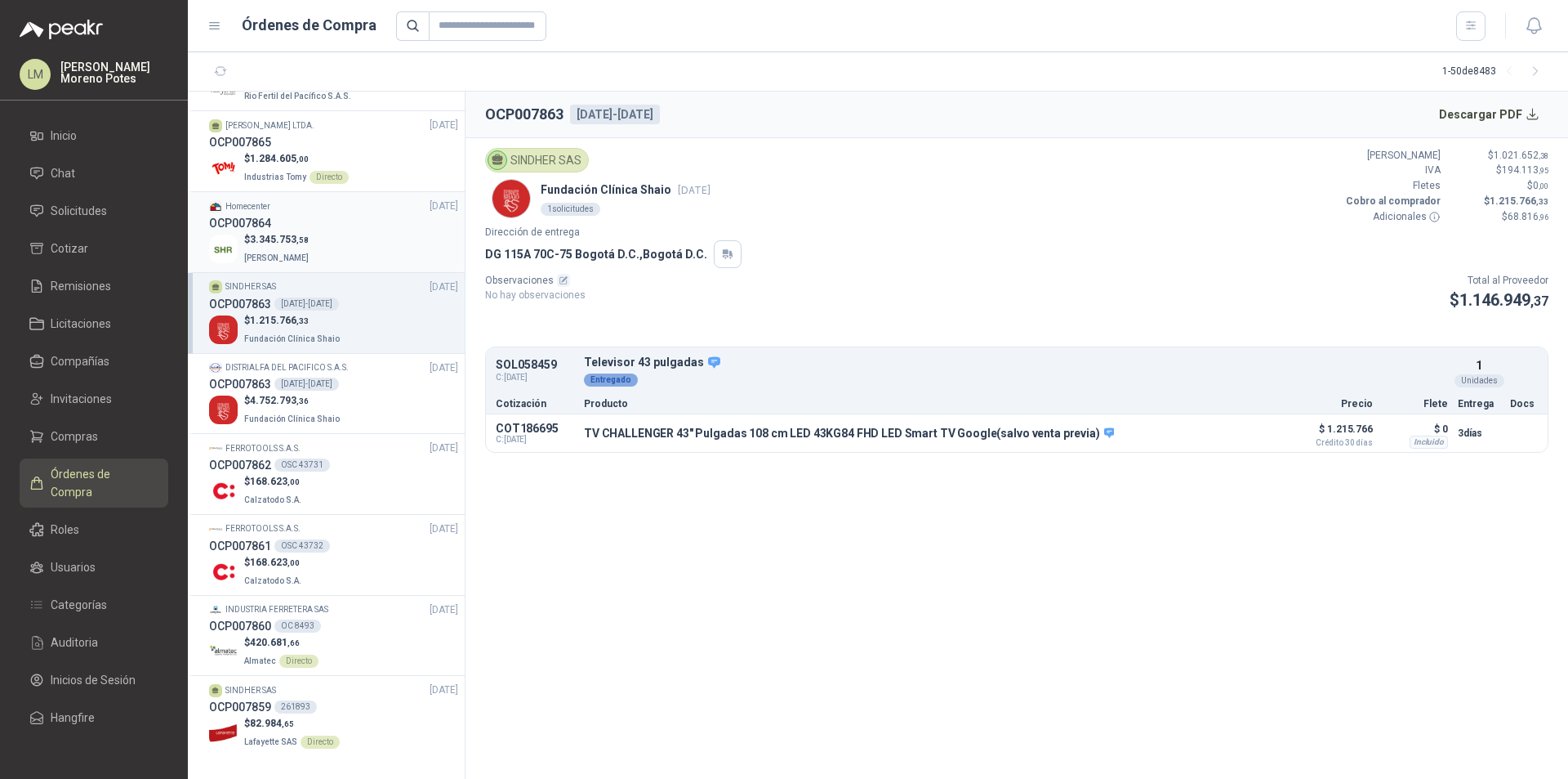
click at [401, 224] on div "OCP007864" at bounding box center [333, 222] width 249 height 18
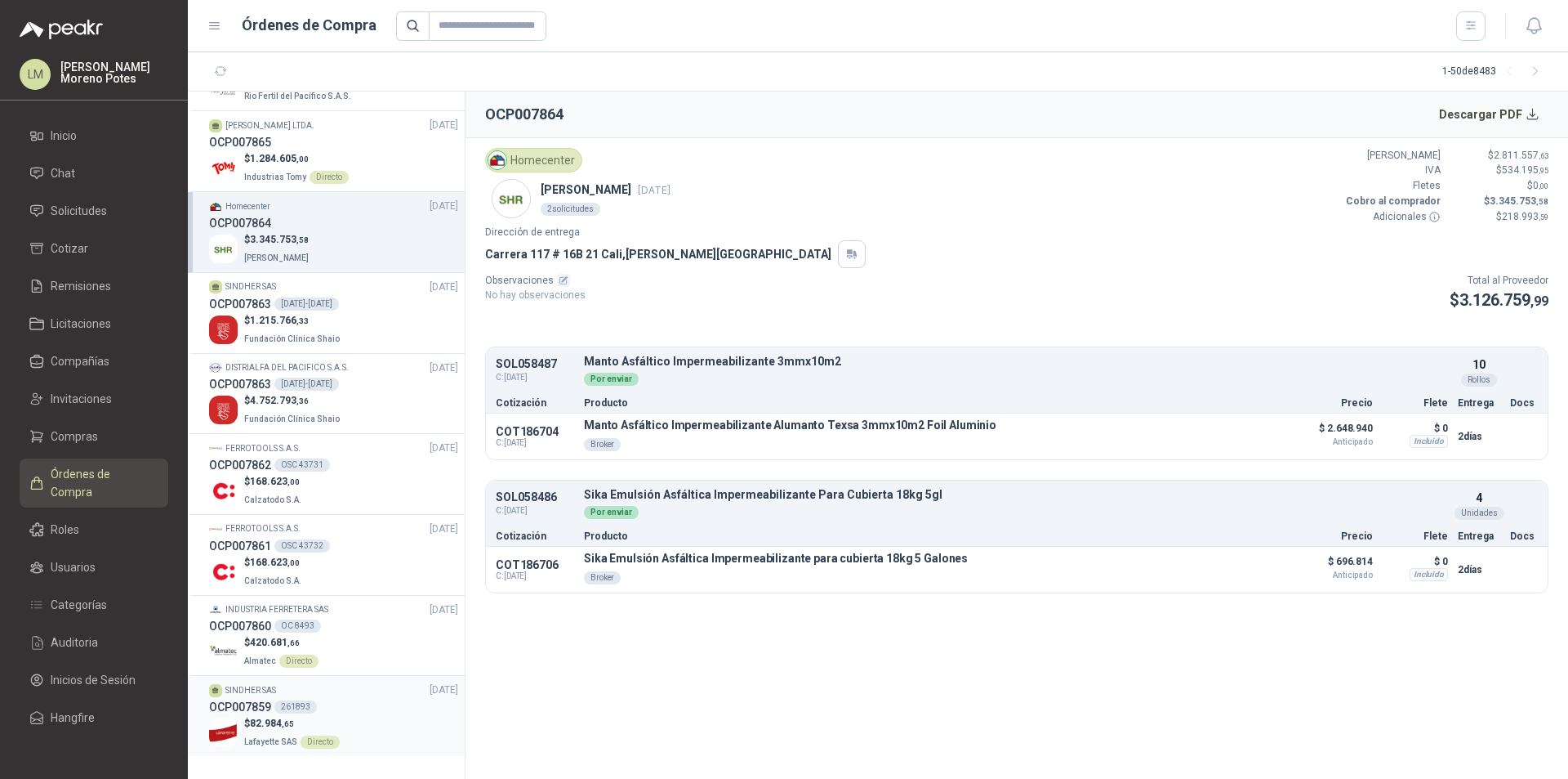
click at [333, 713] on div "OCP007859 261893" at bounding box center [333, 707] width 249 height 18
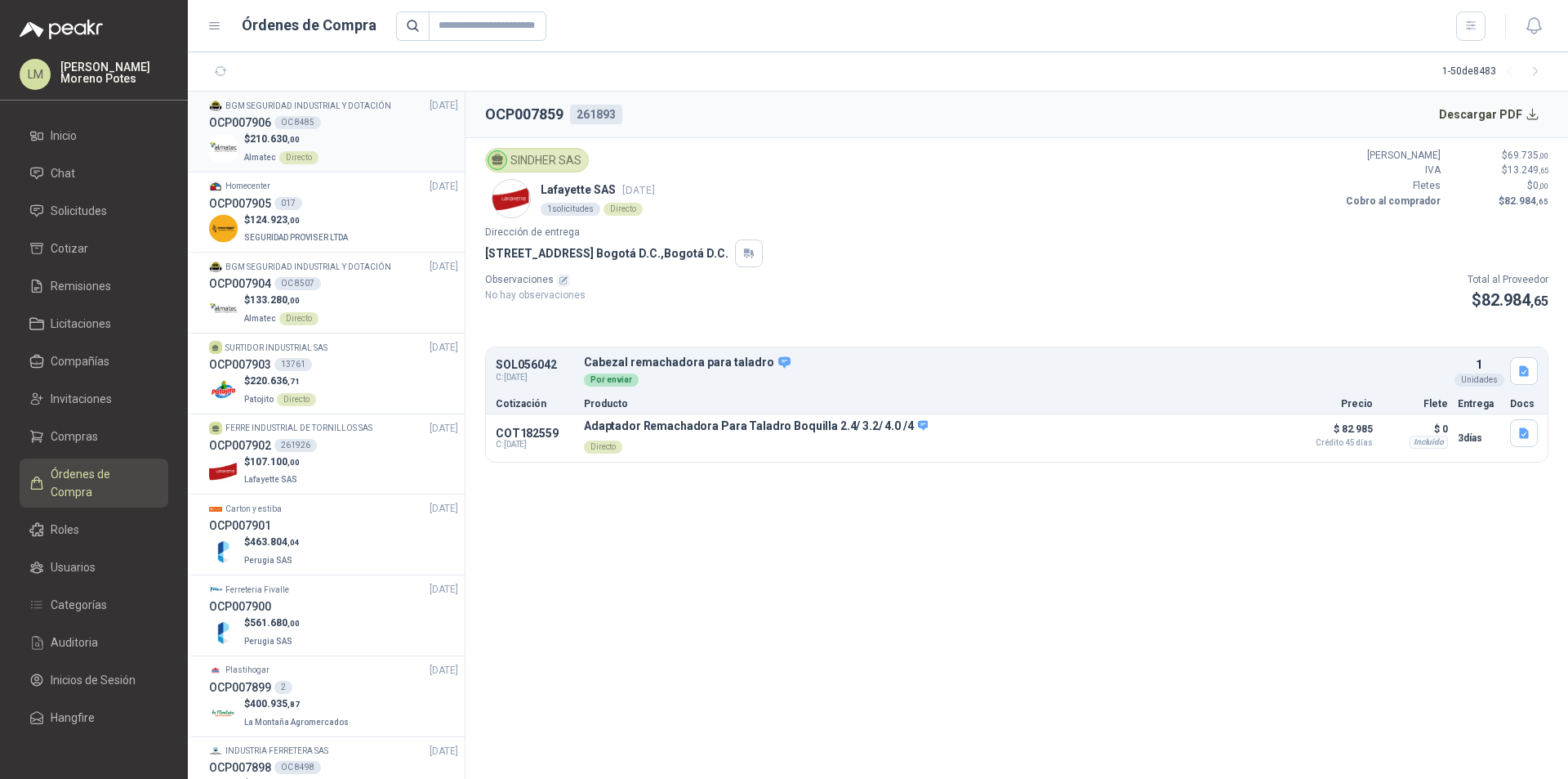
click at [376, 150] on div "$ 210.630 ,00 Almatec Directo" at bounding box center [333, 148] width 249 height 34
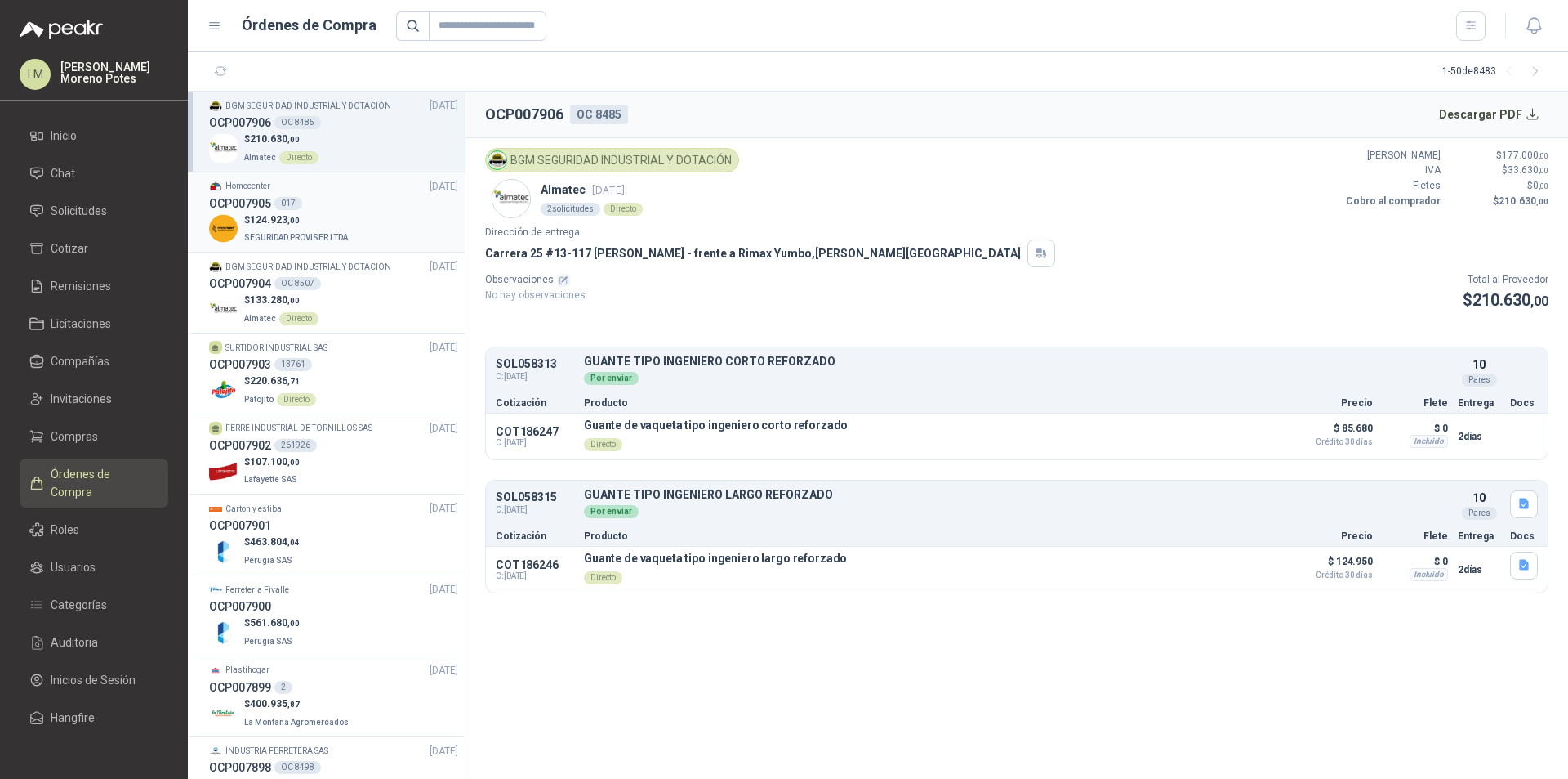
click at [367, 238] on div "$ 124.923 ,00 SEGURIDAD PROVISER LTDA" at bounding box center [333, 229] width 249 height 34
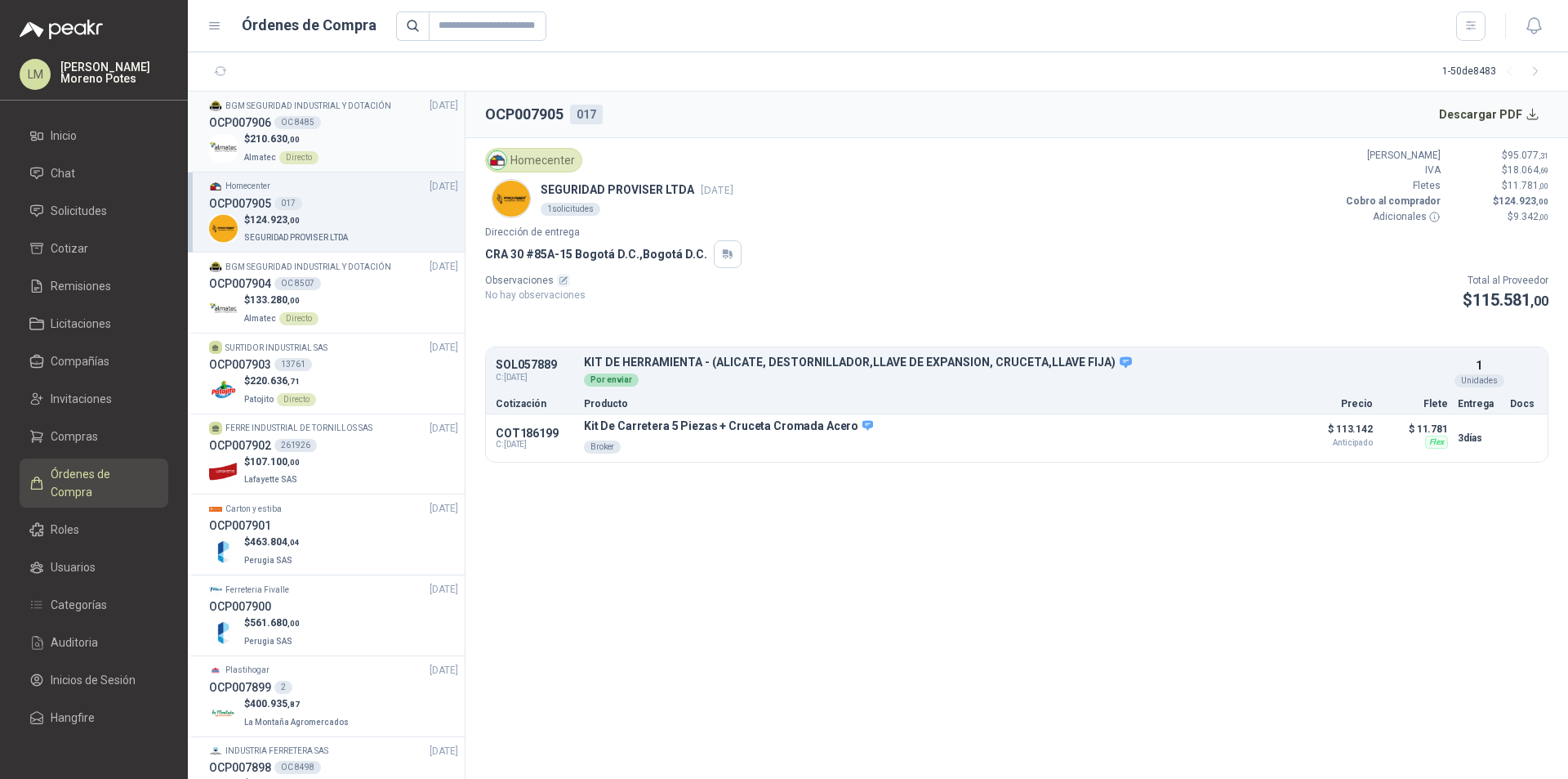
click at [405, 153] on div "$ 210.630 ,00 Almatec Directo" at bounding box center [333, 148] width 249 height 34
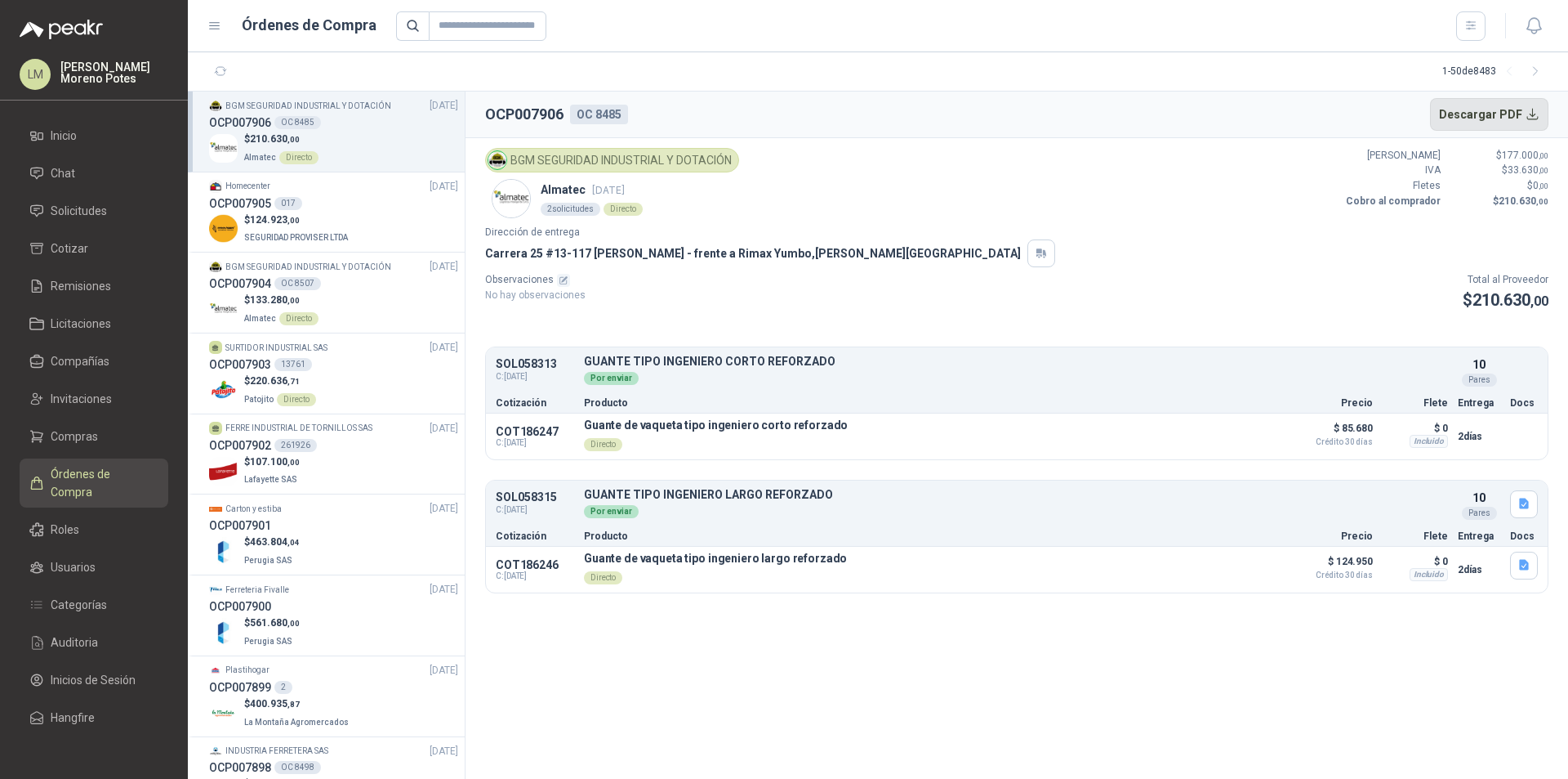
click at [1492, 109] on button "Descargar PDF" at bounding box center [1490, 115] width 119 height 33
drag, startPoint x: 1461, startPoint y: 355, endPoint x: 1507, endPoint y: 380, distance: 52.4
click at [1507, 380] on div "SOL058313 C: [DATE] GUANTE TIPO INGENIERO CORTO REFORZADO Detalles Por enviar …" at bounding box center [1017, 371] width 1062 height 41
copy div "10 Pares"
click at [915, 723] on section "OCP007906 OC 8485 Descargar PDF BGM SEGURIDAD INDUSTRIAL Y DOTACIÓN Almatec [DA…" at bounding box center [1017, 434] width 1103 height 687
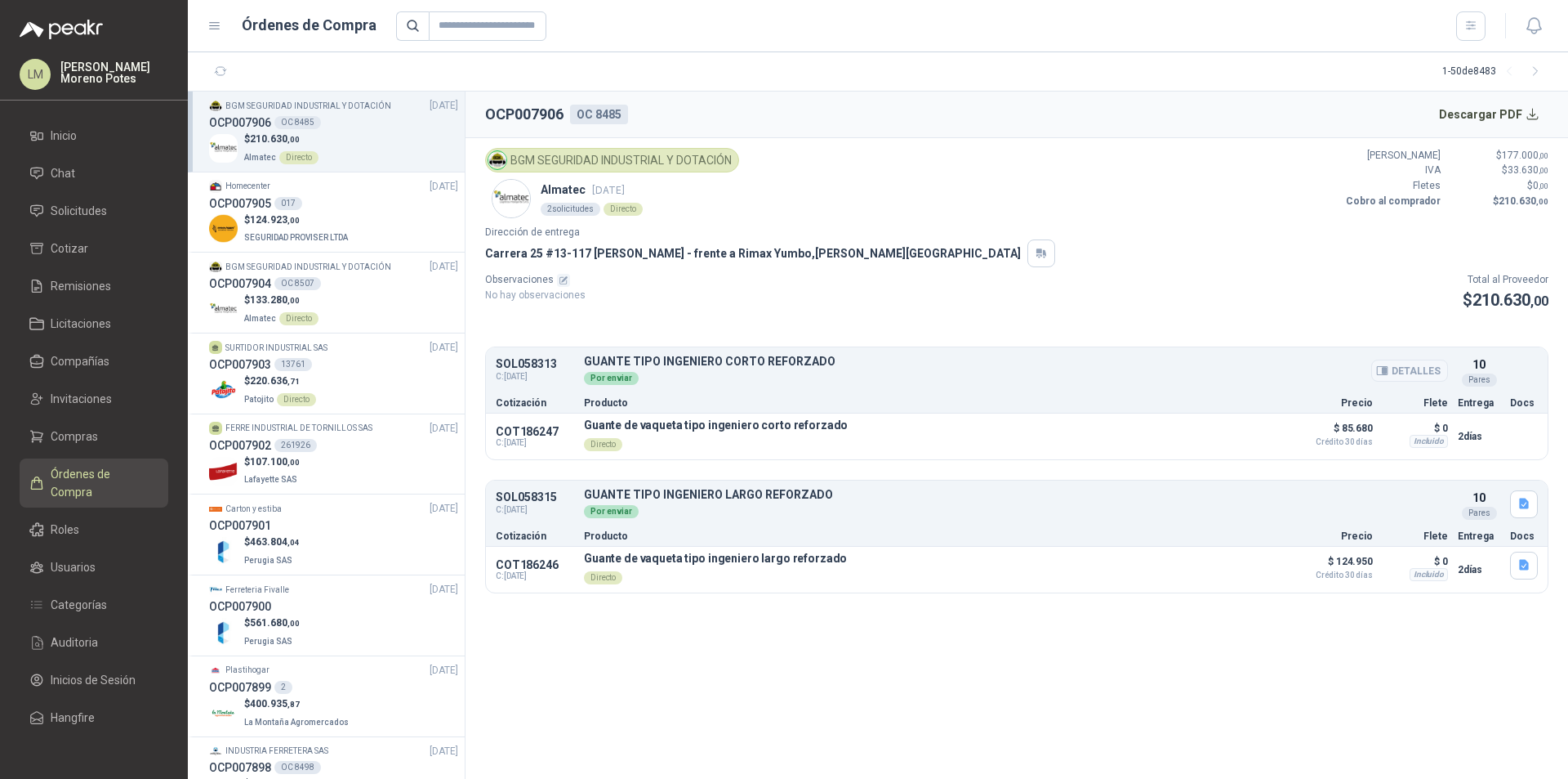
click at [1403, 363] on button "Detalles" at bounding box center [1409, 371] width 77 height 22
click at [1389, 367] on icon "button" at bounding box center [1383, 371] width 12 height 12
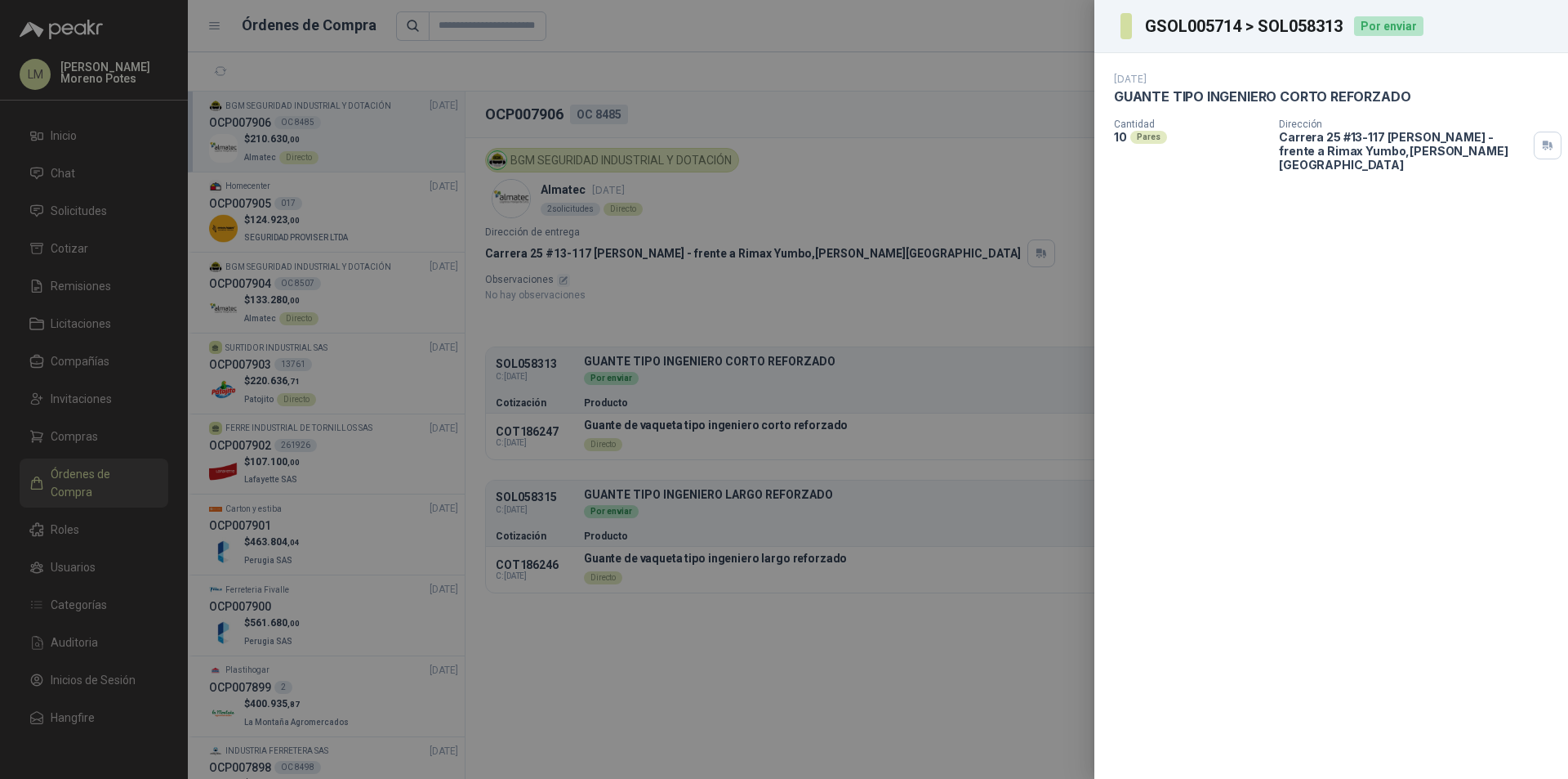
click at [1408, 371] on div "GSOL005714 > SOL058313 Por enviar [DATE] GUANTE TIPO INGENIERO CORTO REFORZADO…" at bounding box center [784, 390] width 1568 height 779
click at [1055, 327] on div at bounding box center [784, 390] width 1568 height 779
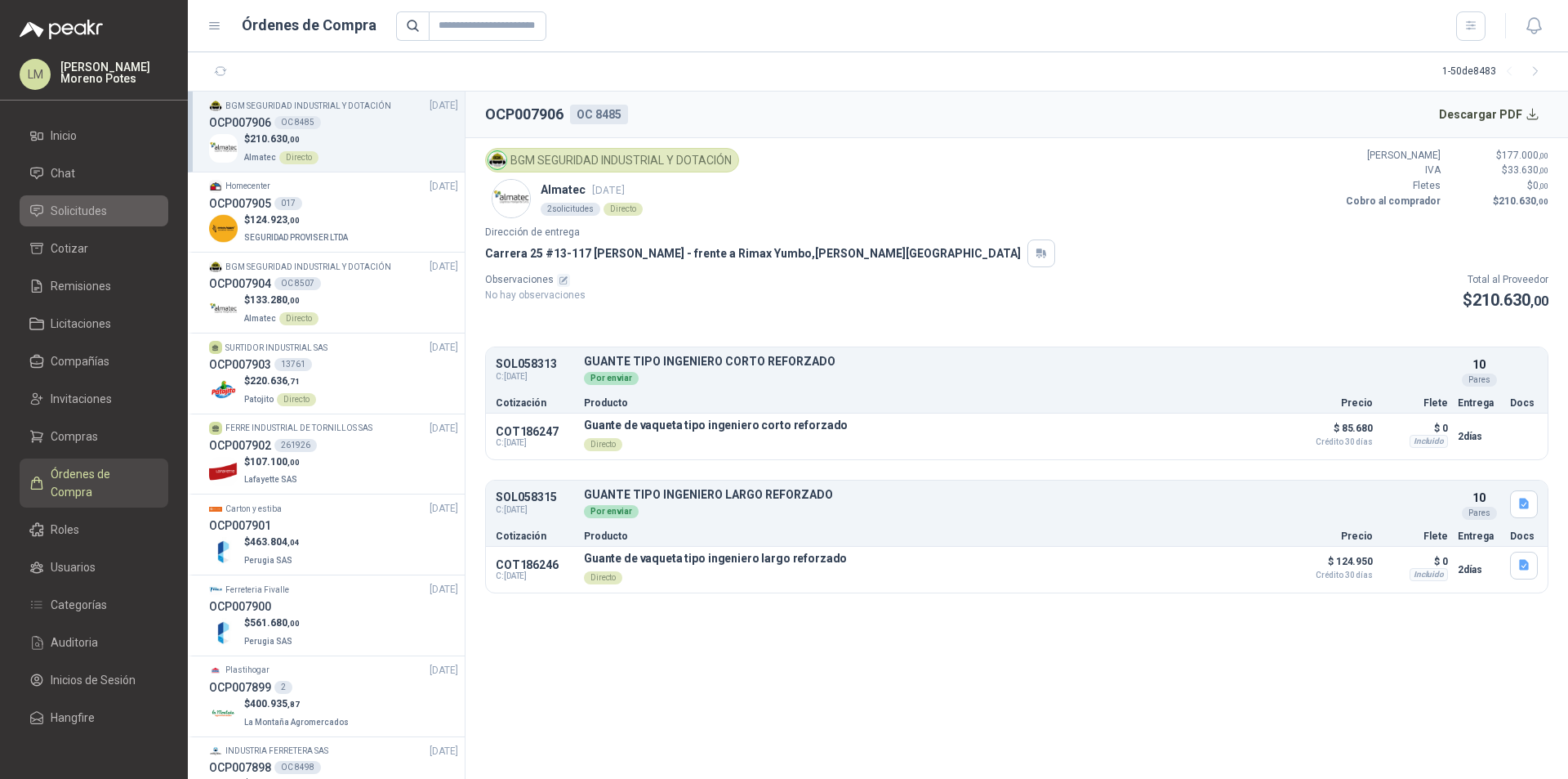
click at [108, 213] on li "Solicitudes" at bounding box center [94, 210] width 129 height 18
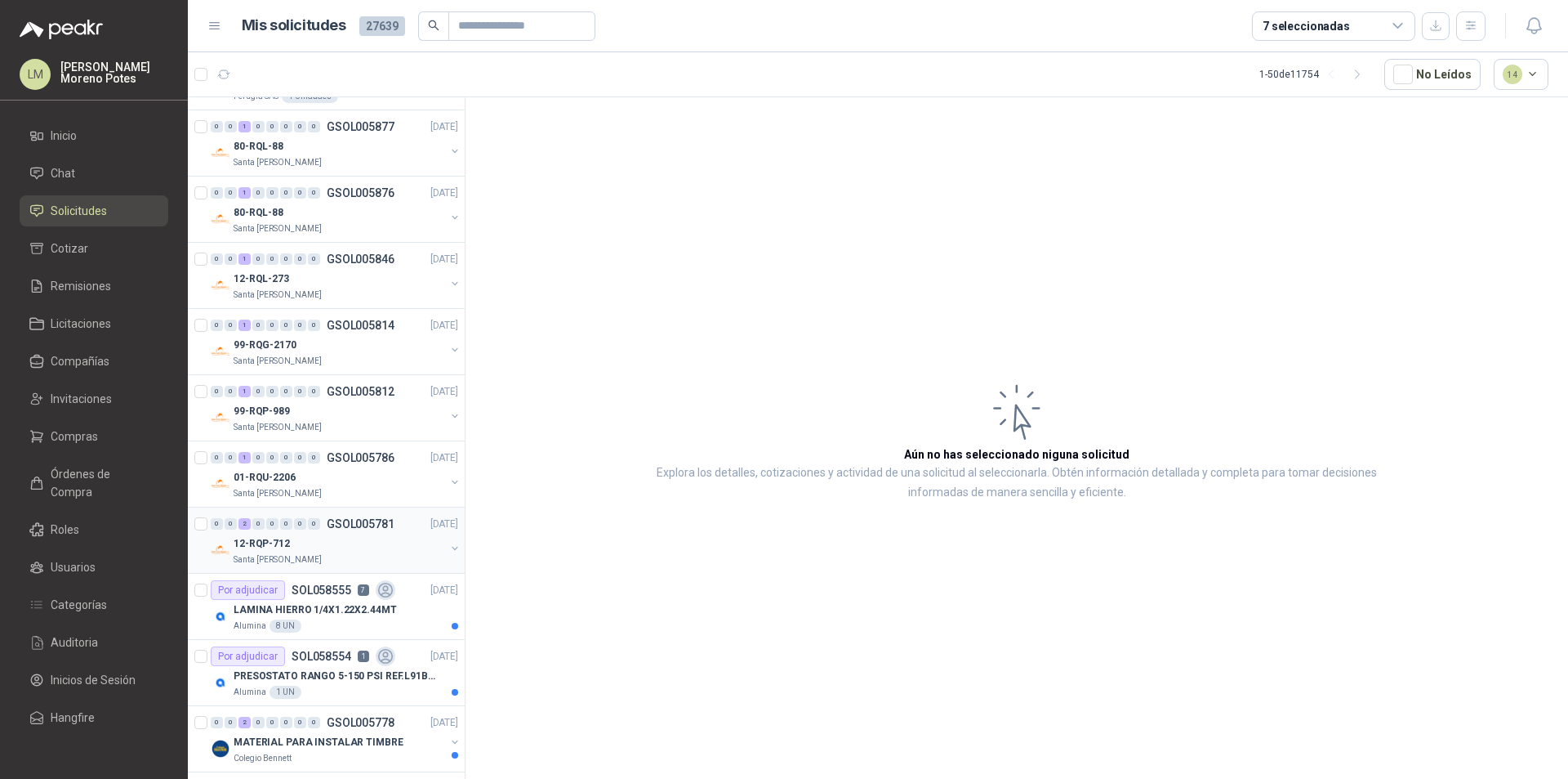
scroll to position [2288, 0]
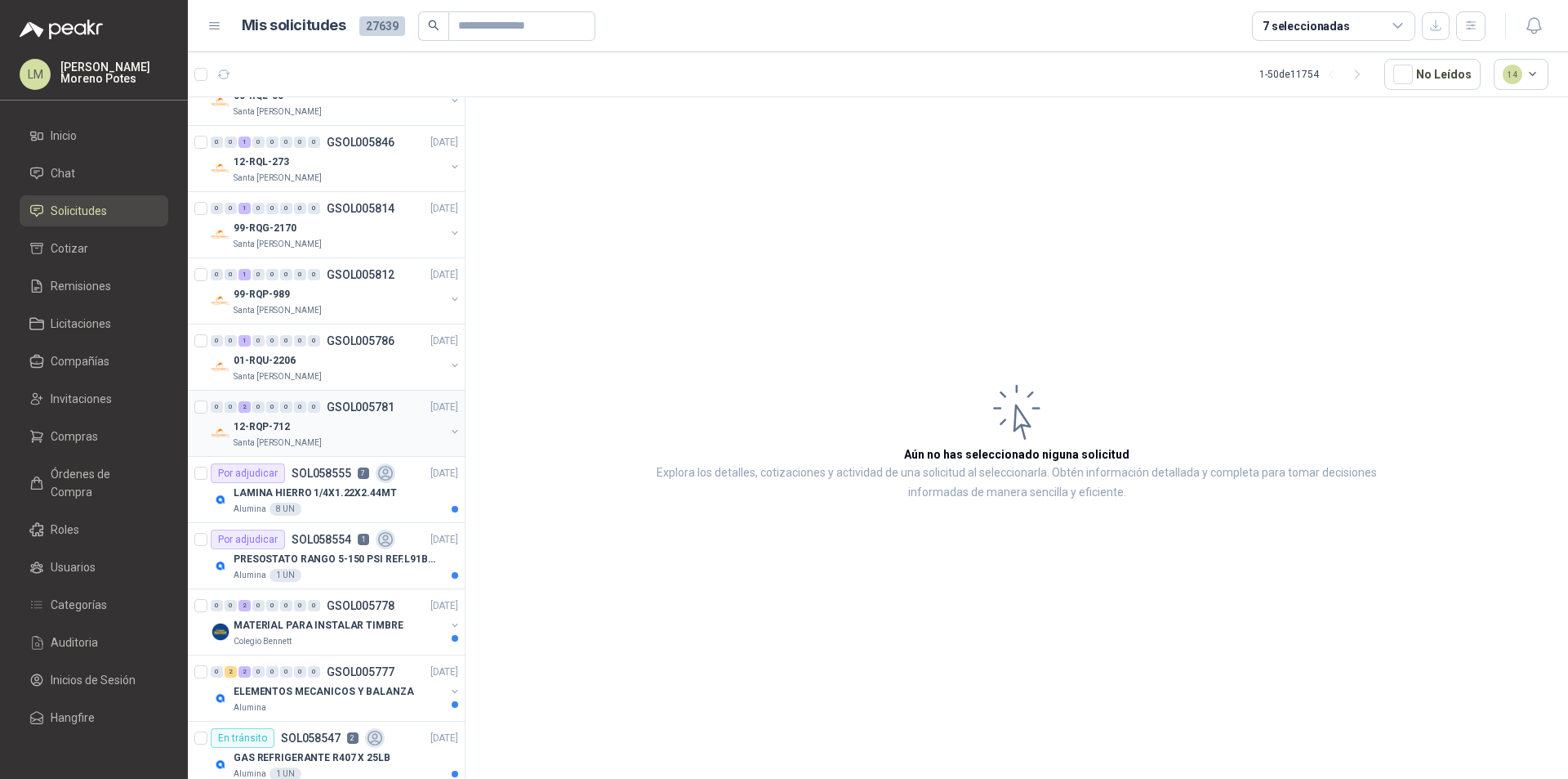
click at [325, 404] on div "0 0 2 0 0 0 0 0 GSOL005781" at bounding box center [302, 407] width 184 height 11
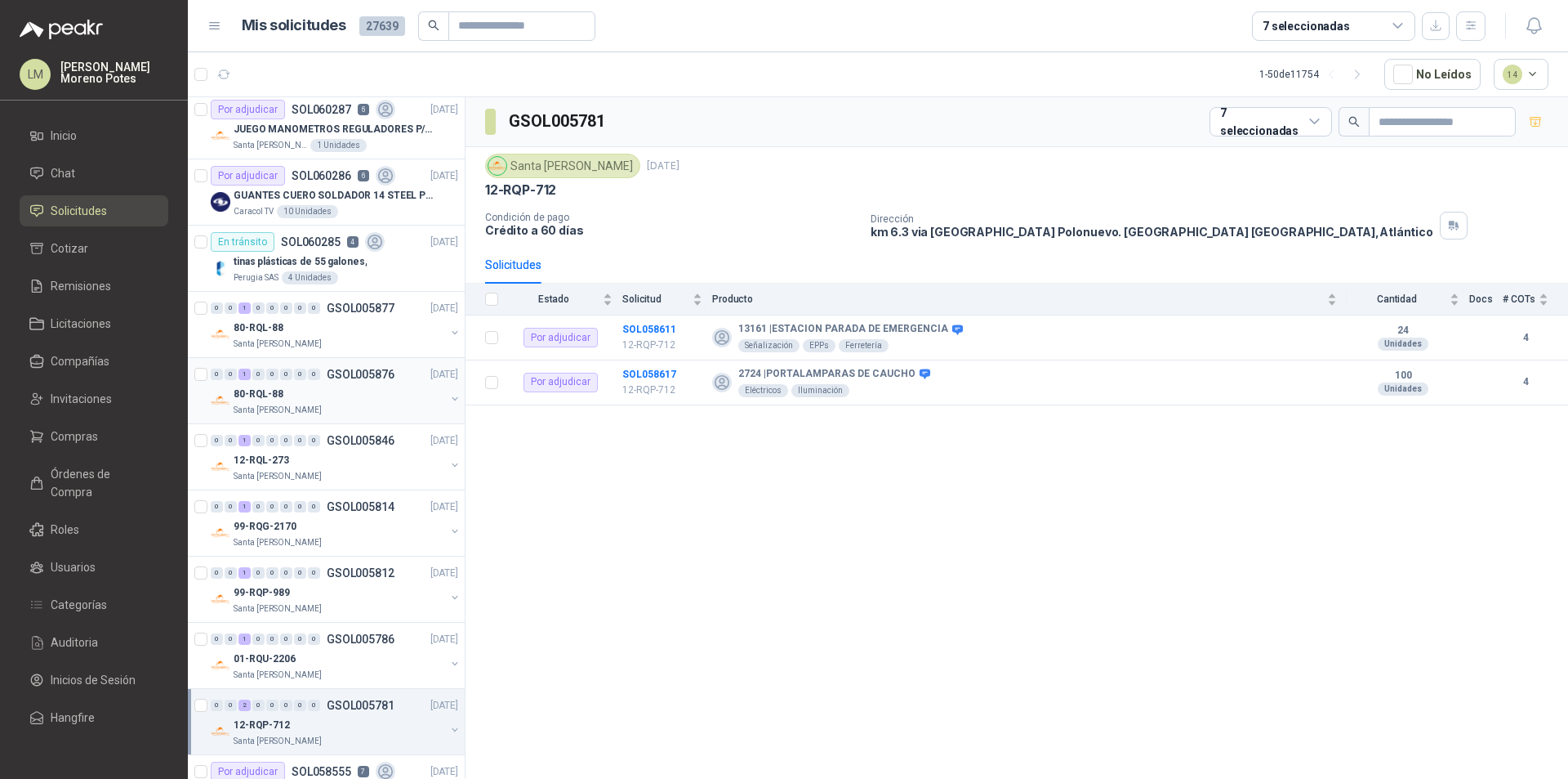
scroll to position [1991, 0]
click at [330, 341] on div "Santa [PERSON_NAME]" at bounding box center [339, 342] width 212 height 13
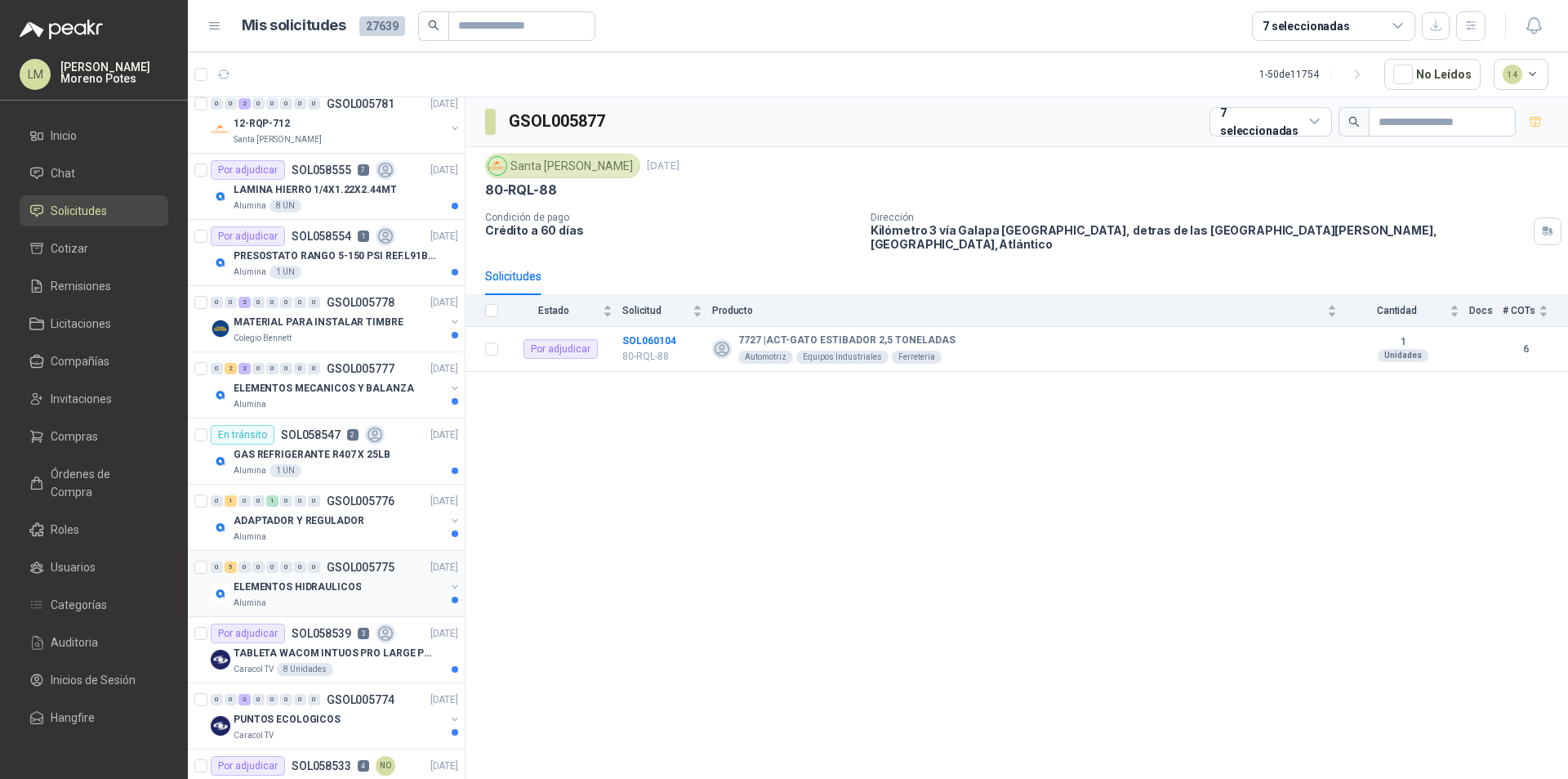
scroll to position [2645, 0]
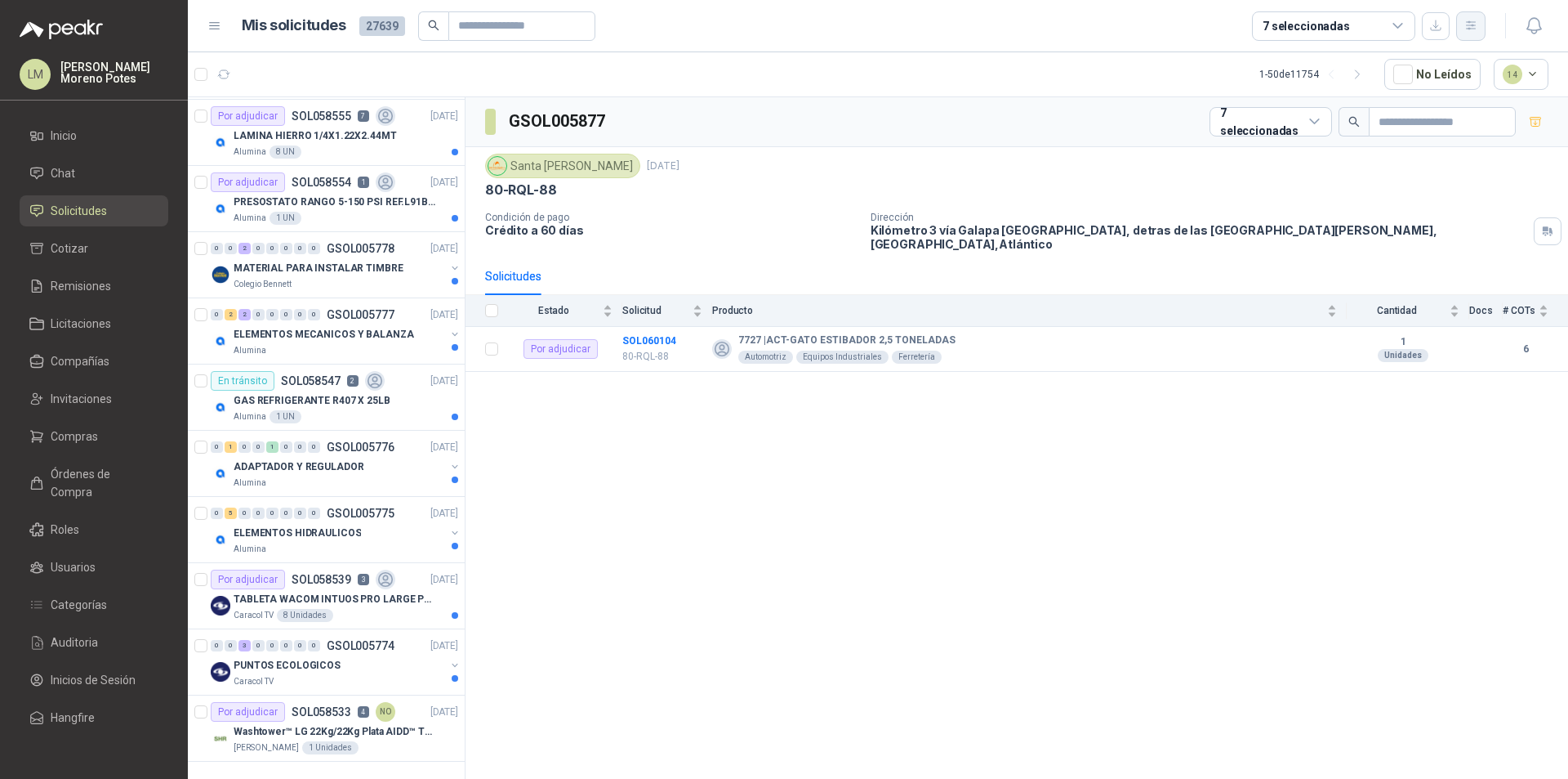
click at [1465, 27] on icon "button" at bounding box center [1472, 26] width 14 height 14
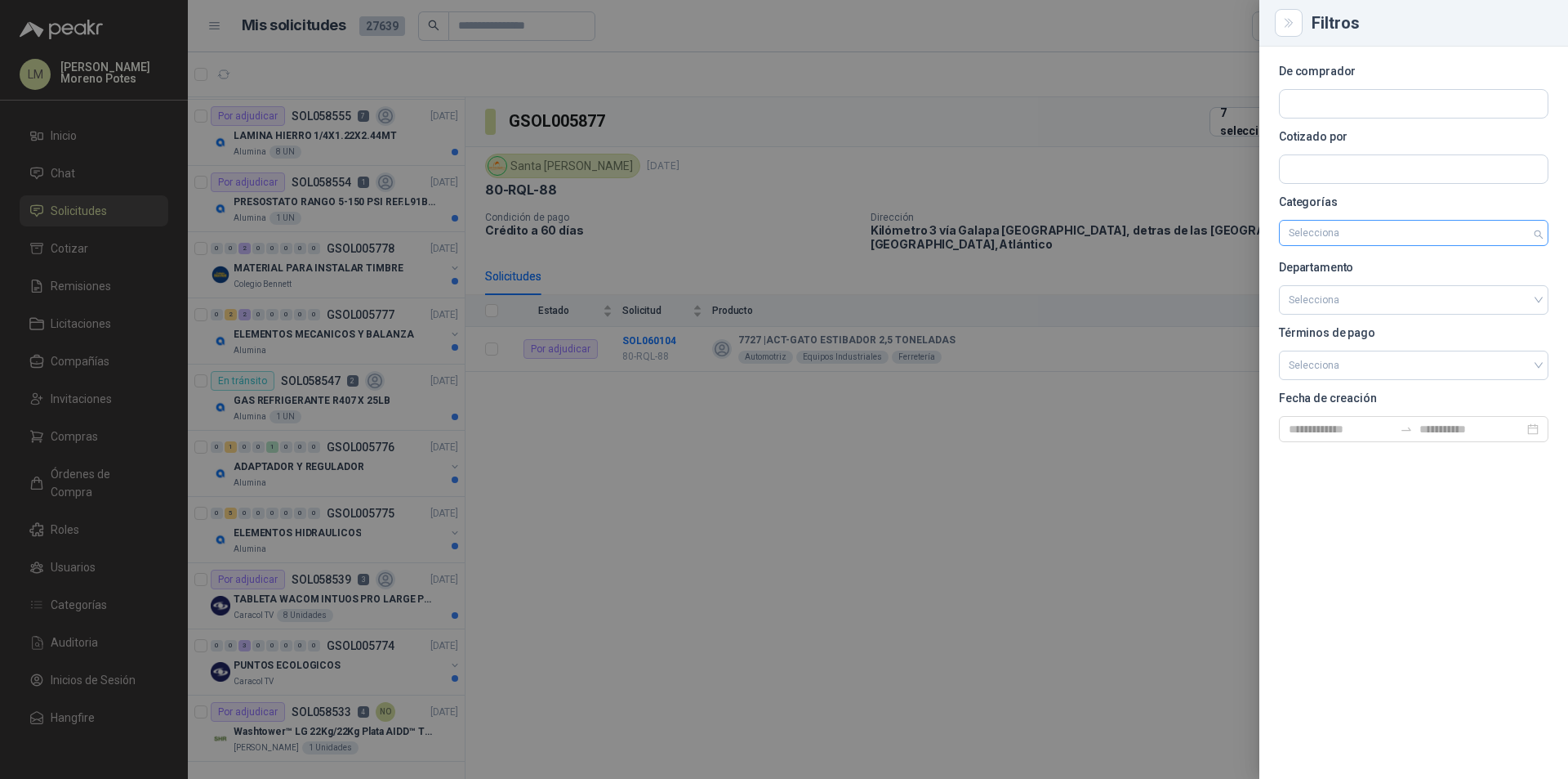
click at [1323, 227] on div at bounding box center [1405, 233] width 246 height 11
click at [1398, 595] on div "De comprador Cotizado por Categorías Selecciona Departamento Selecciona Término…" at bounding box center [1414, 413] width 308 height 732
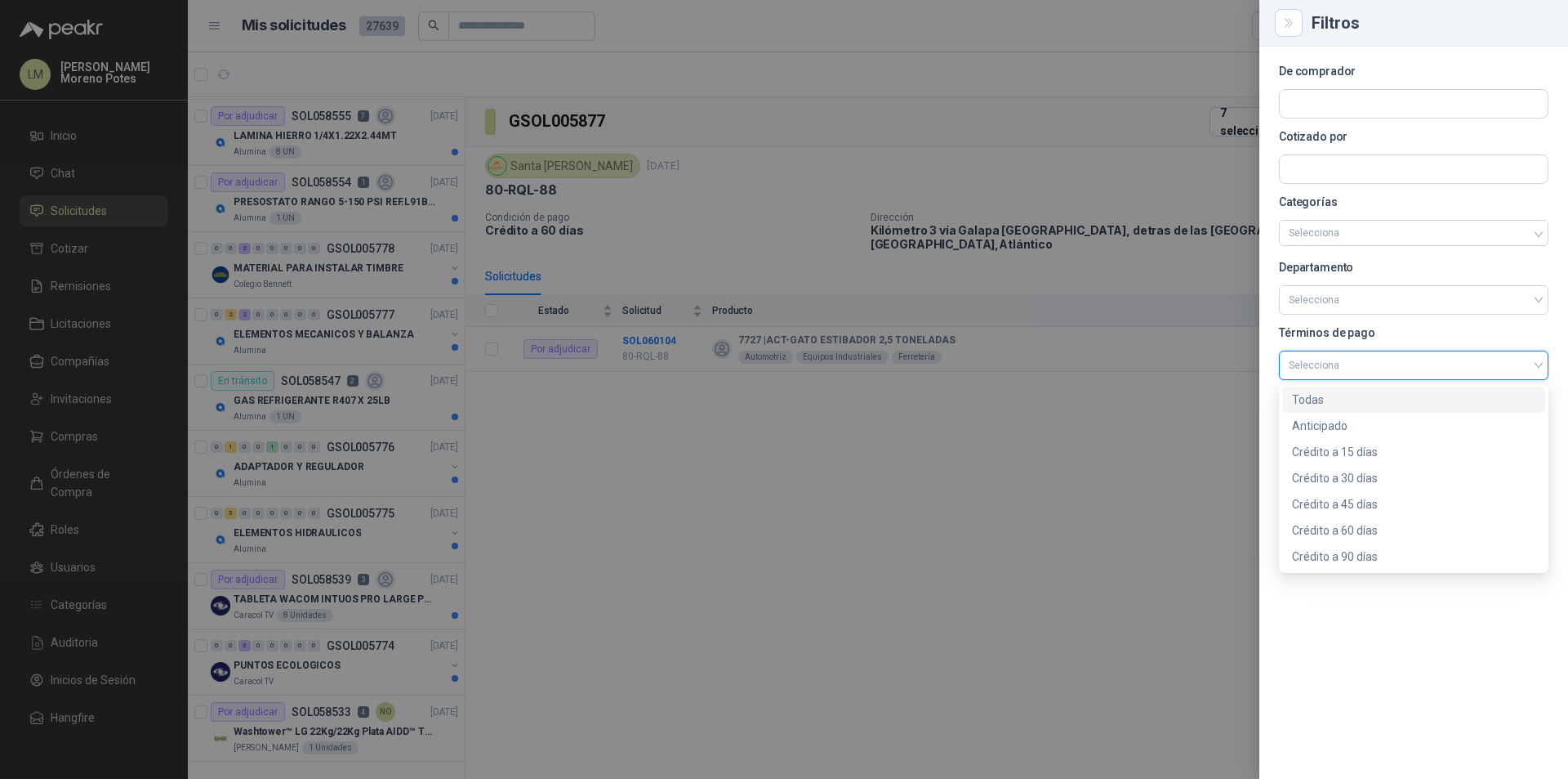
click at [1347, 371] on input "search" at bounding box center [1414, 364] width 250 height 24
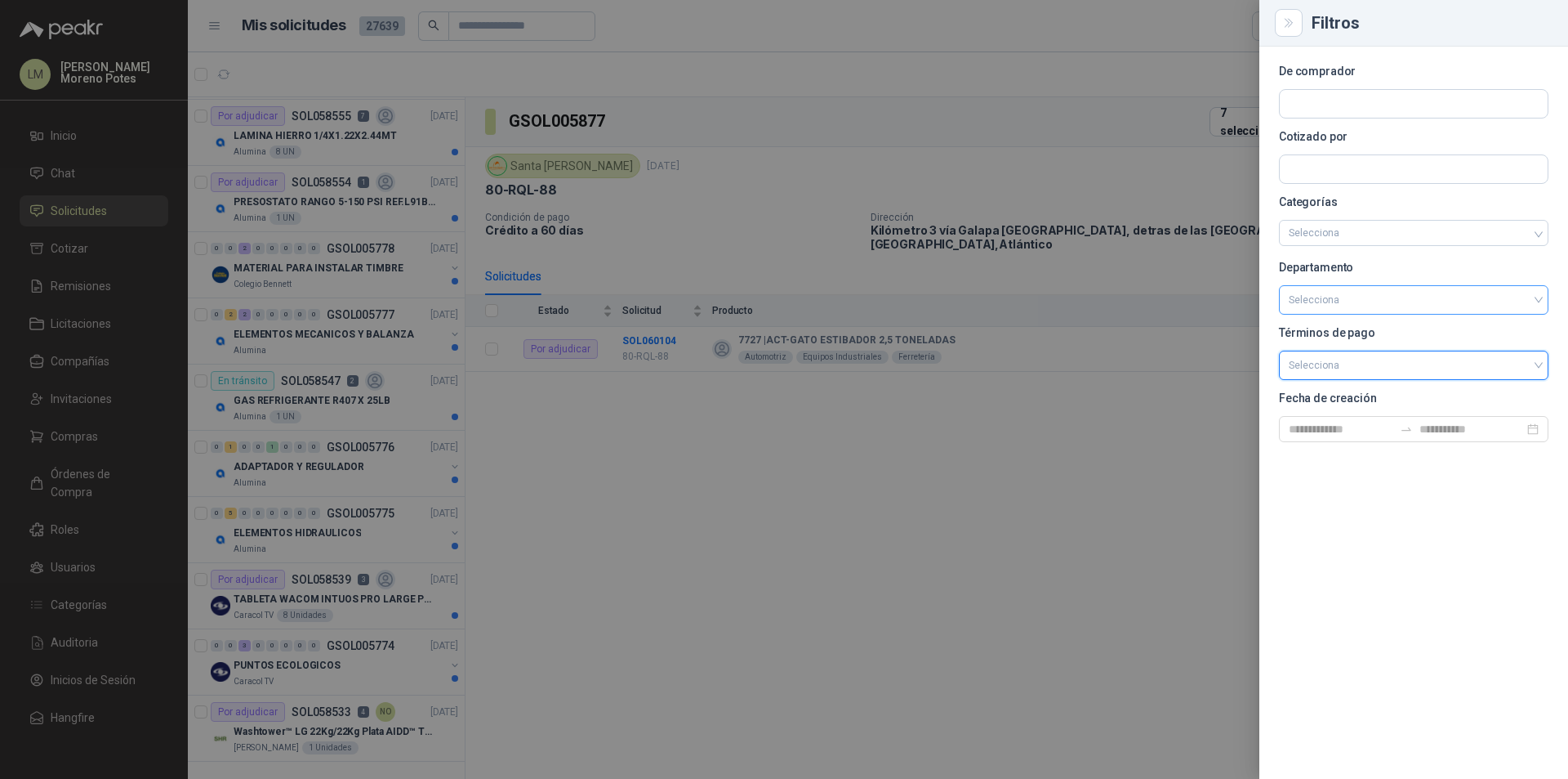
click at [1333, 299] on input "search" at bounding box center [1414, 298] width 250 height 24
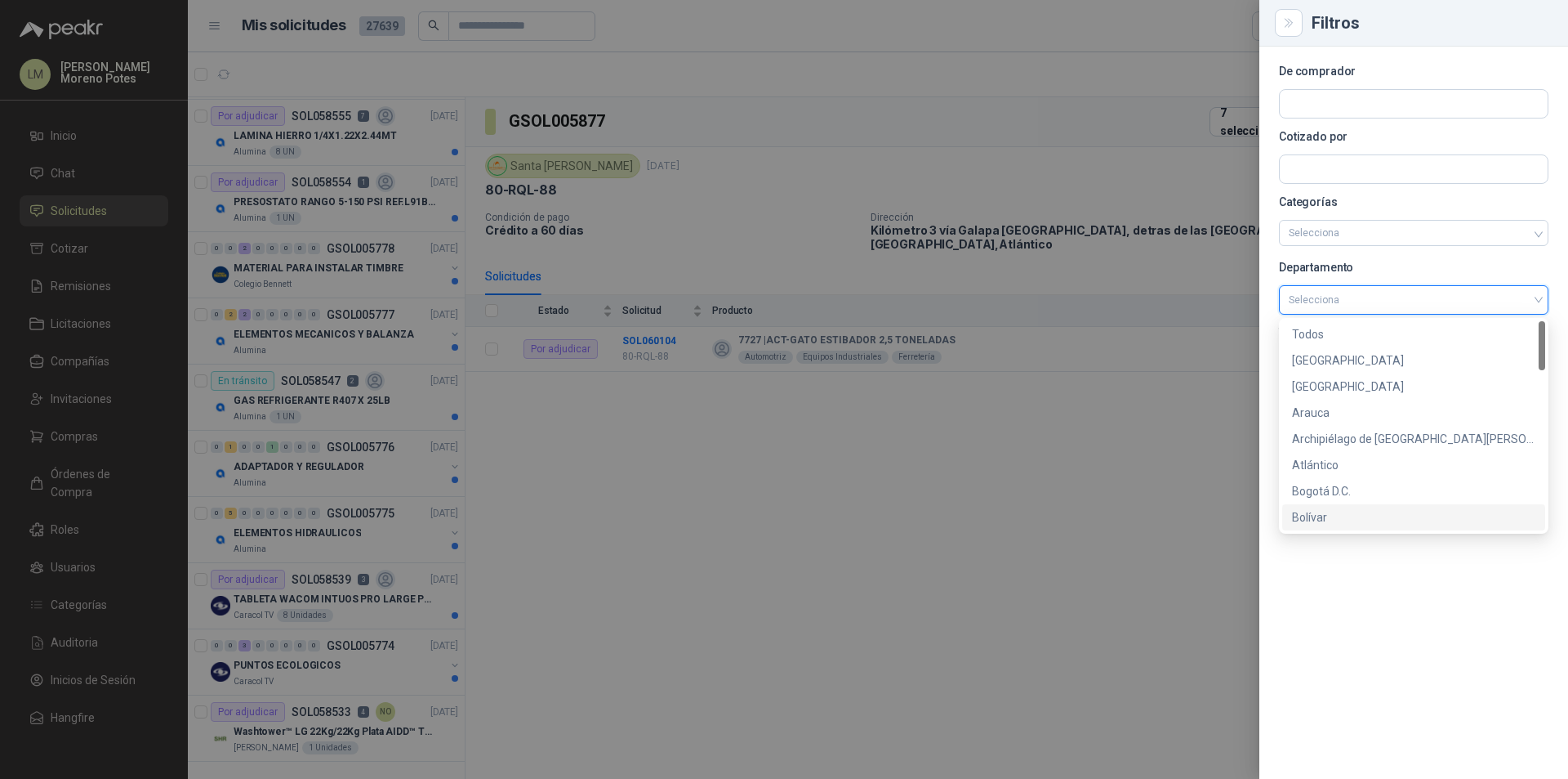
click at [1370, 601] on div "De comprador Cotizado por Categorías Selecciona Departamento Selecciona Término…" at bounding box center [1414, 413] width 308 height 732
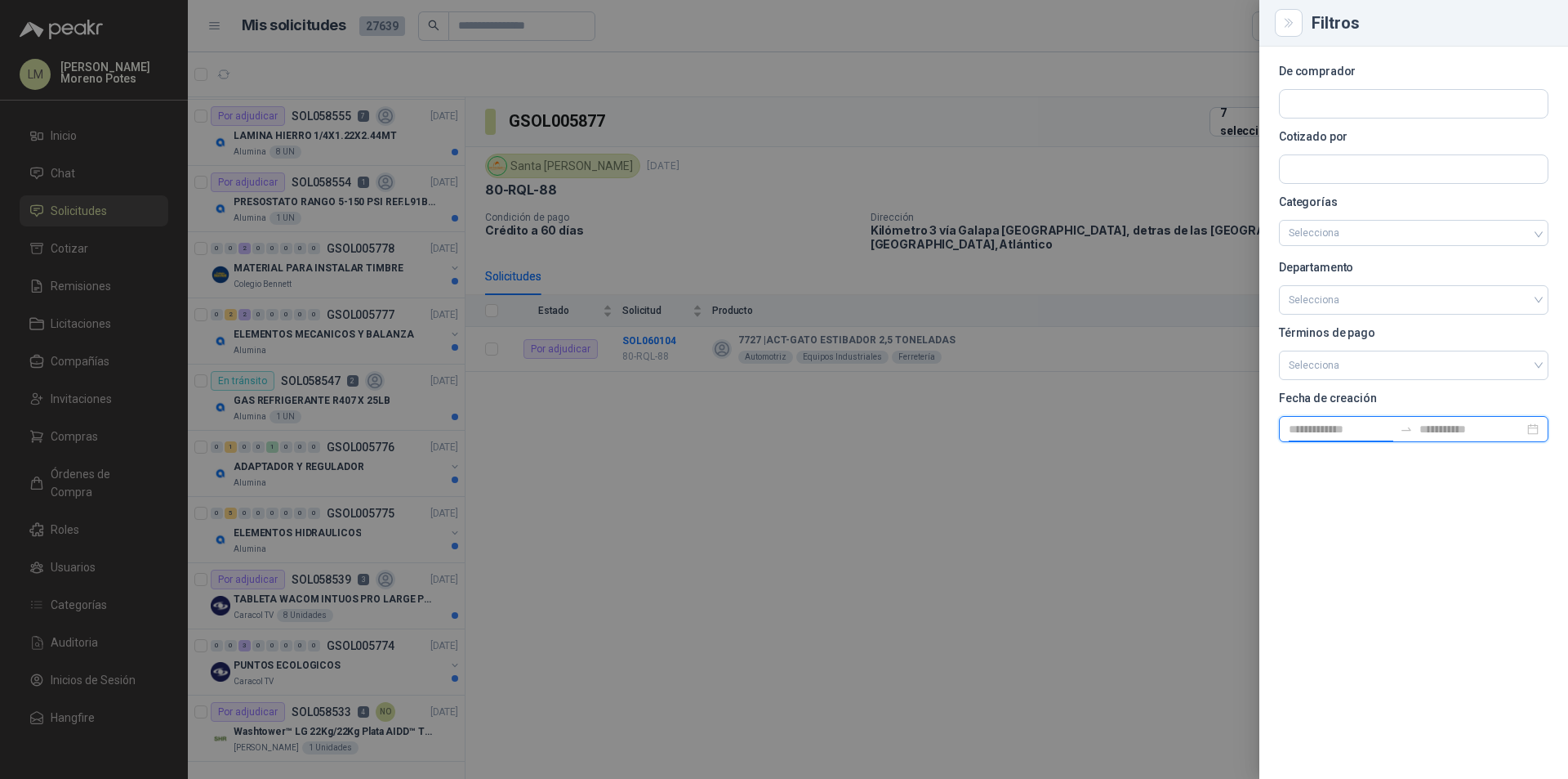
click at [1333, 424] on input at bounding box center [1341, 428] width 104 height 18
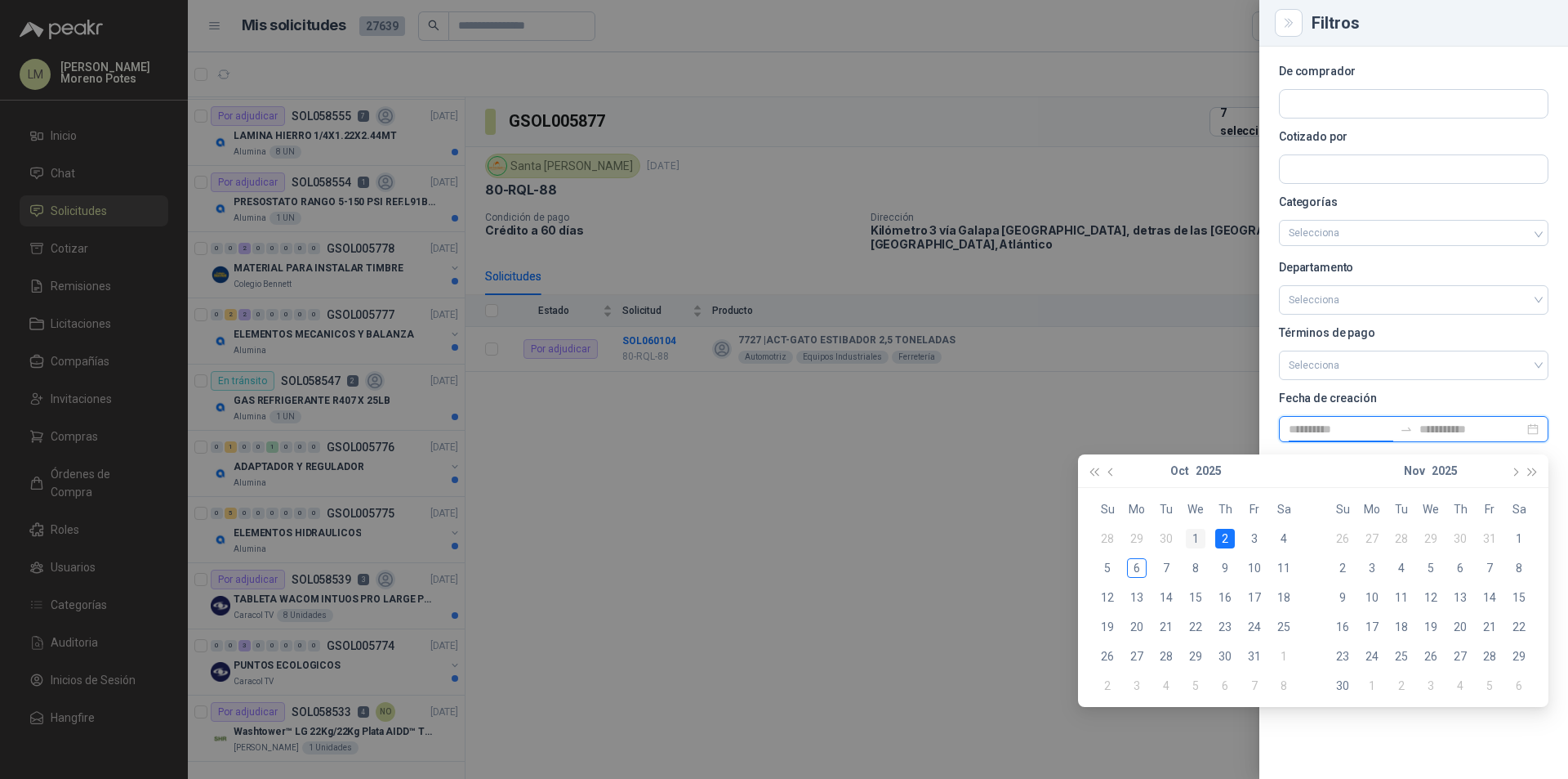
type input "**********"
click at [1200, 533] on div "1" at bounding box center [1196, 538] width 20 height 20
type input "**********"
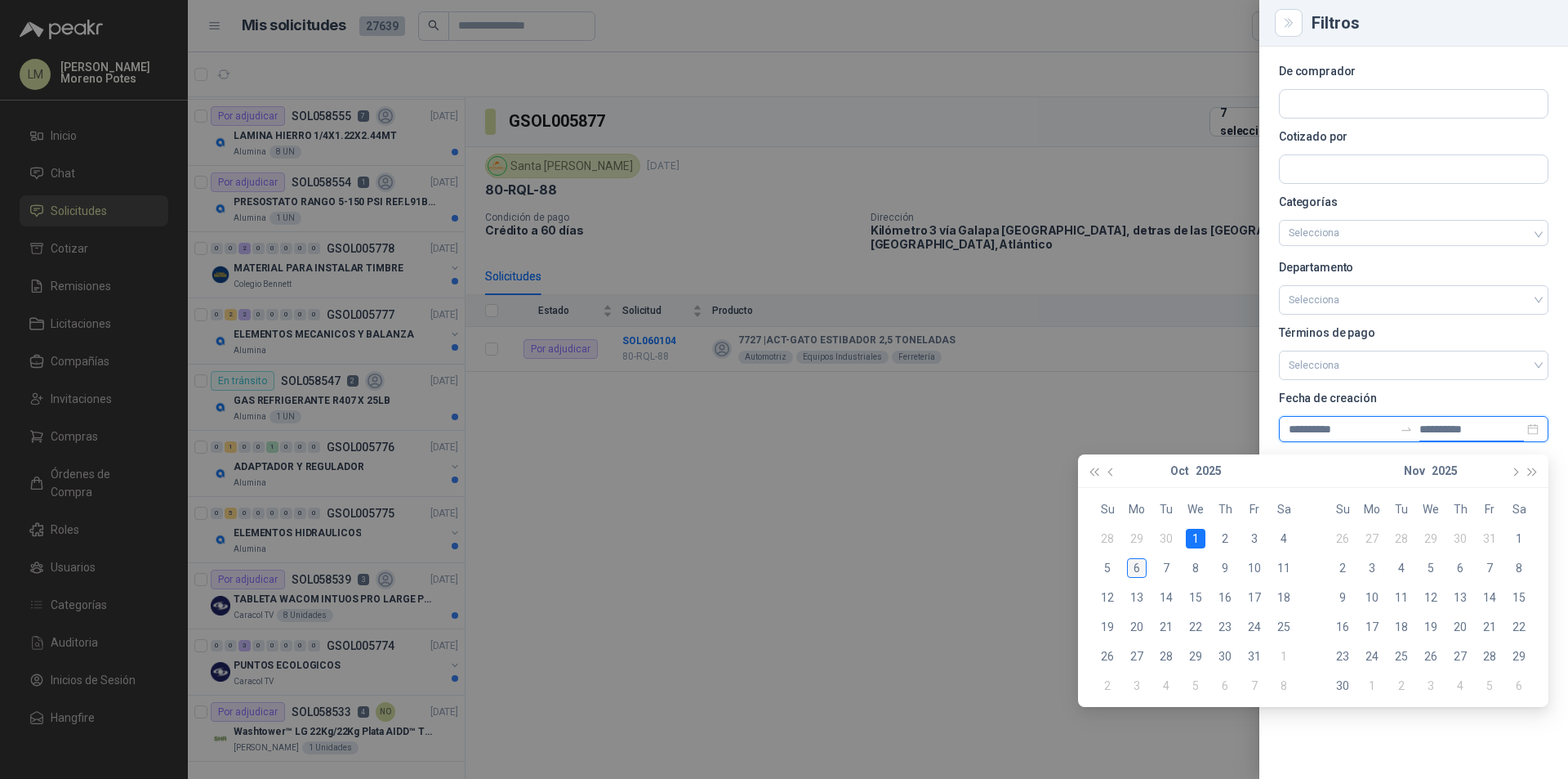
type input "**********"
click at [1142, 569] on div "6" at bounding box center [1136, 568] width 20 height 20
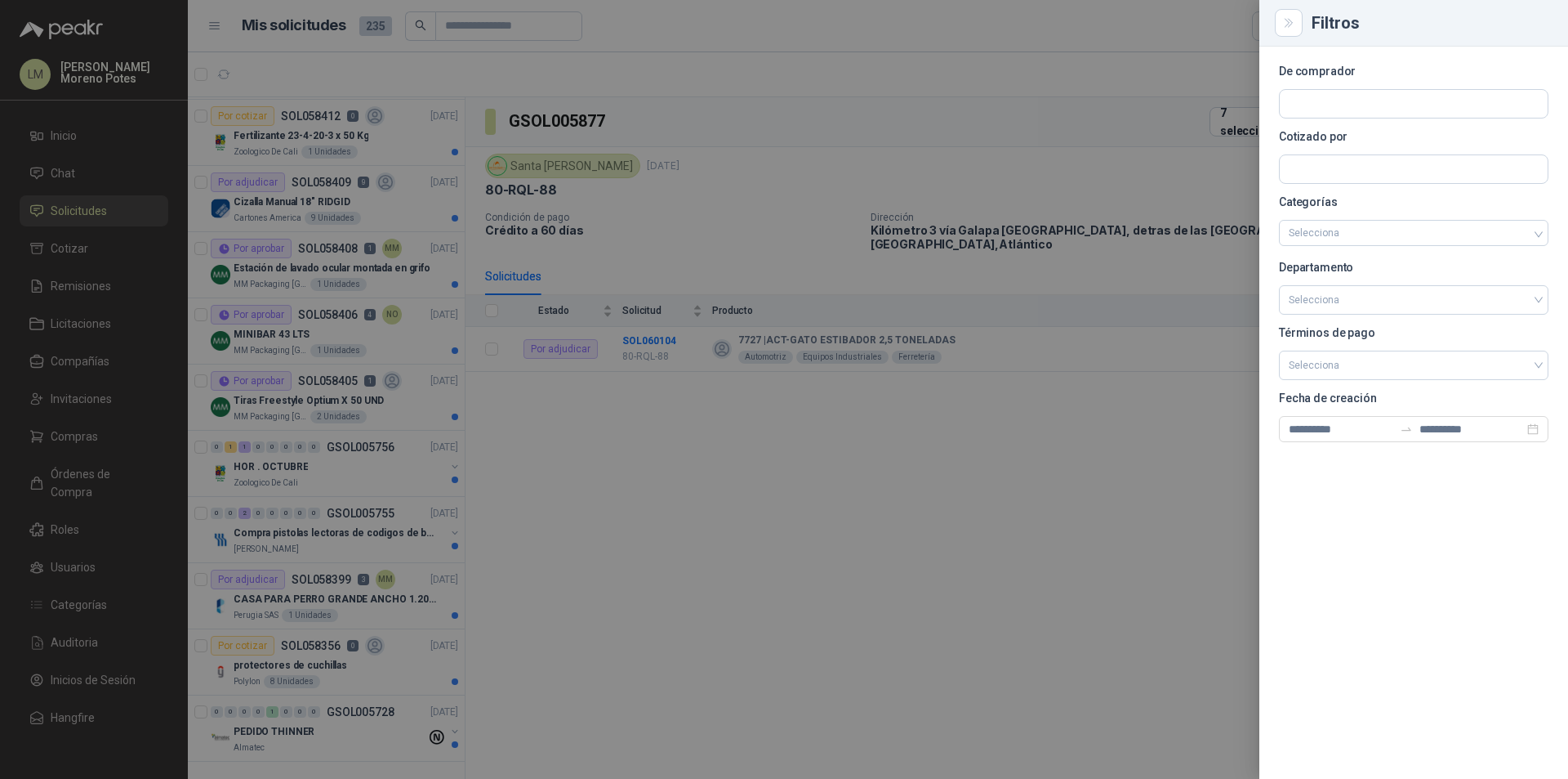
scroll to position [0, 0]
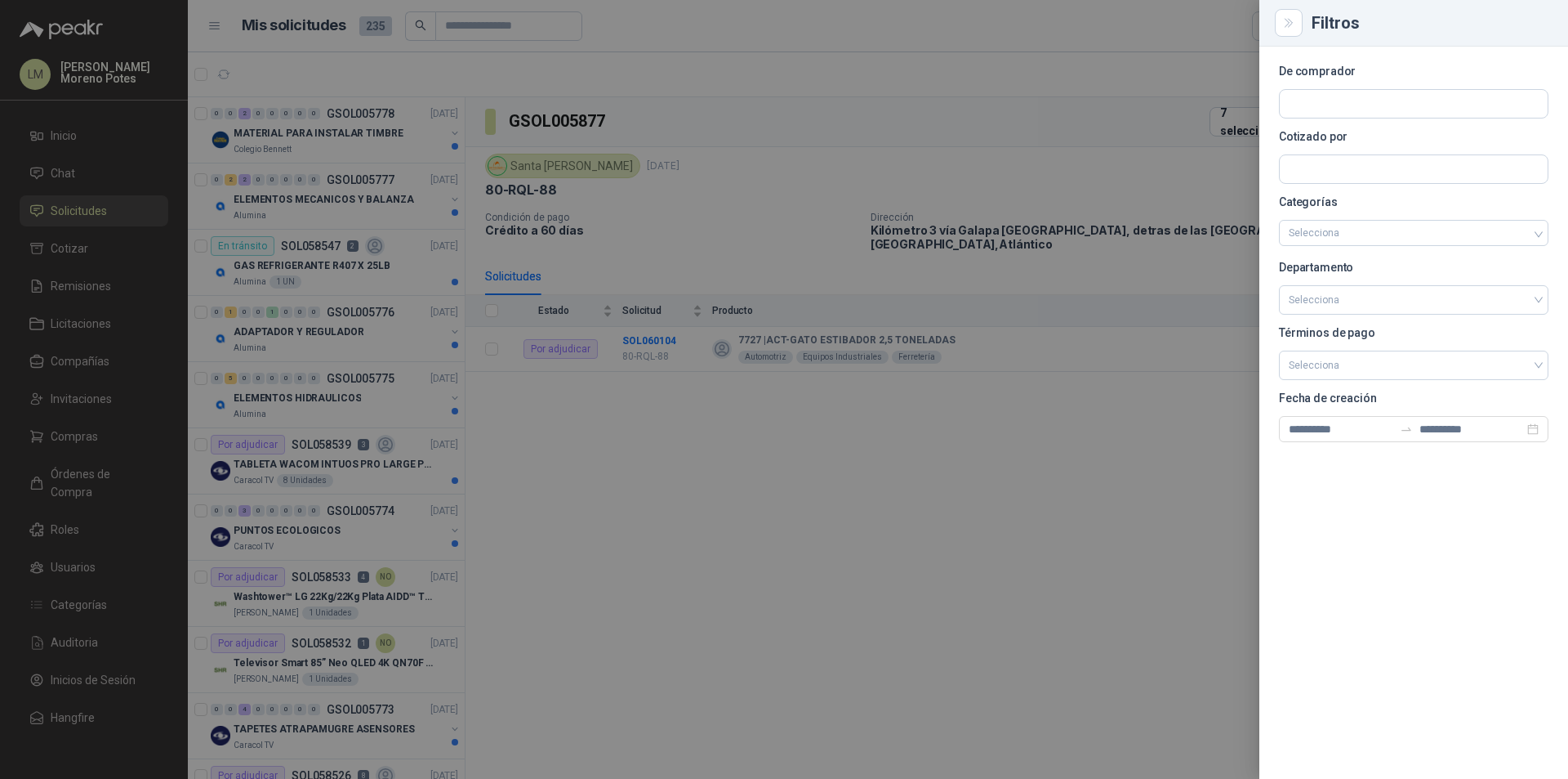
click at [1019, 559] on div at bounding box center [784, 390] width 1568 height 779
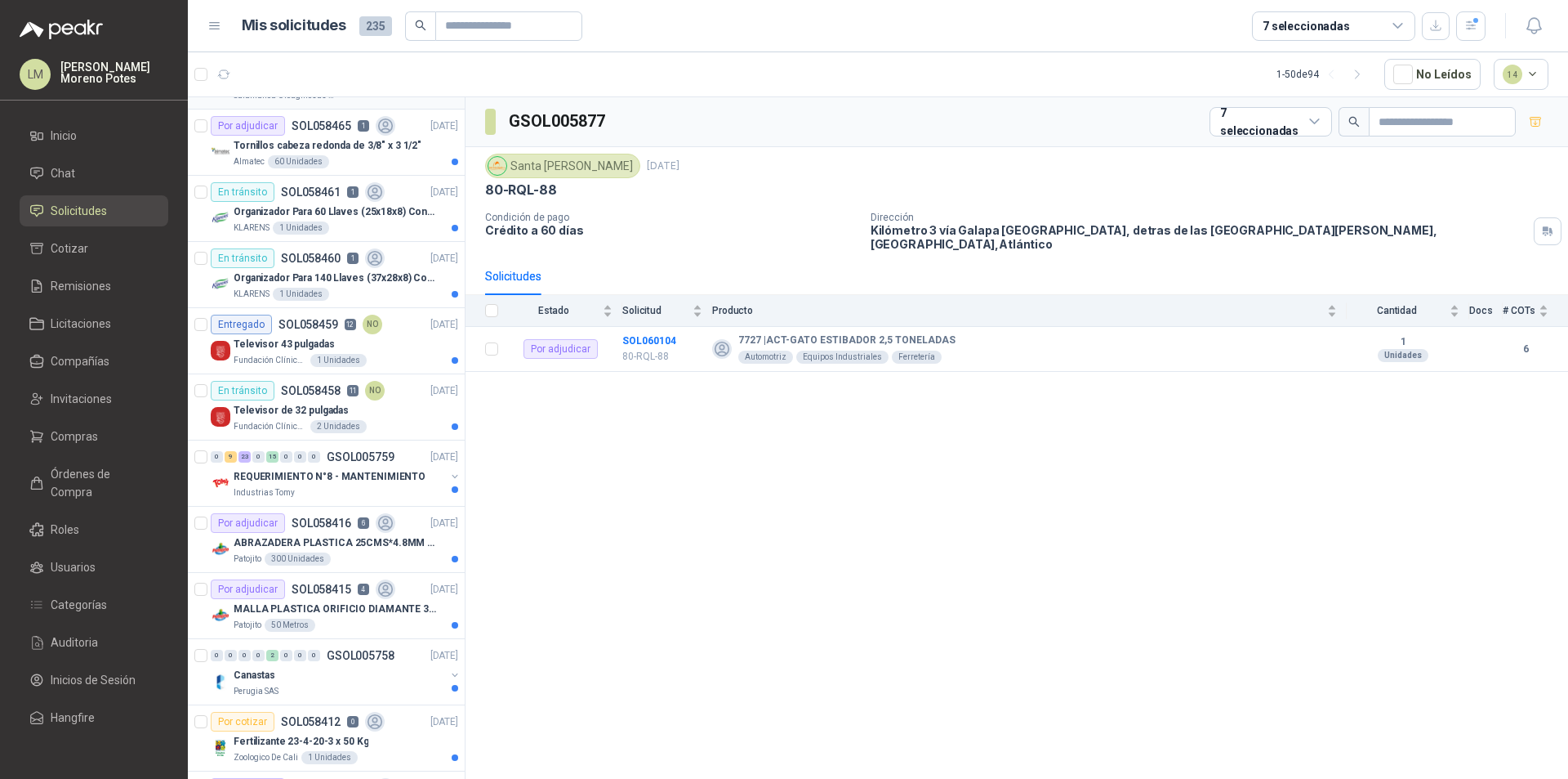
scroll to position [2042, 0]
click at [372, 495] on div "Industrias Tomy" at bounding box center [339, 489] width 212 height 13
